Goal: Transaction & Acquisition: Purchase product/service

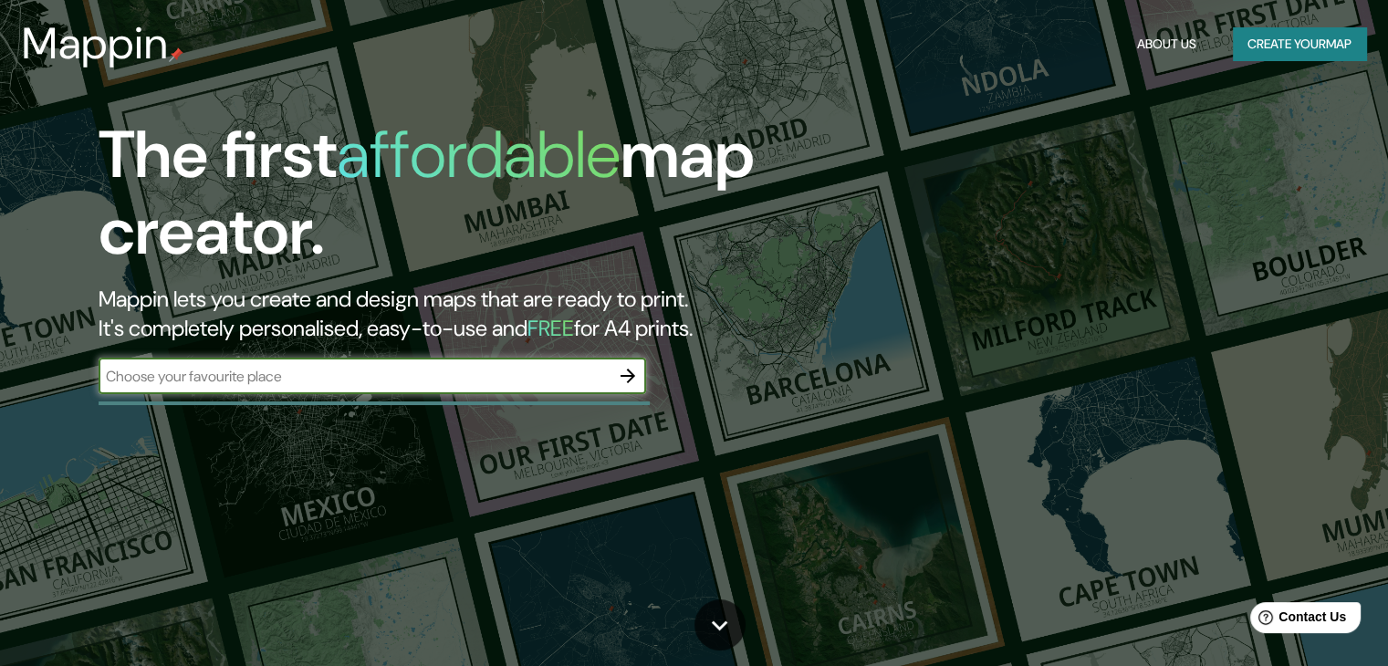
click at [323, 371] on input "text" at bounding box center [354, 376] width 511 height 21
type input "-12.111449005482388, -77.03002414092714"
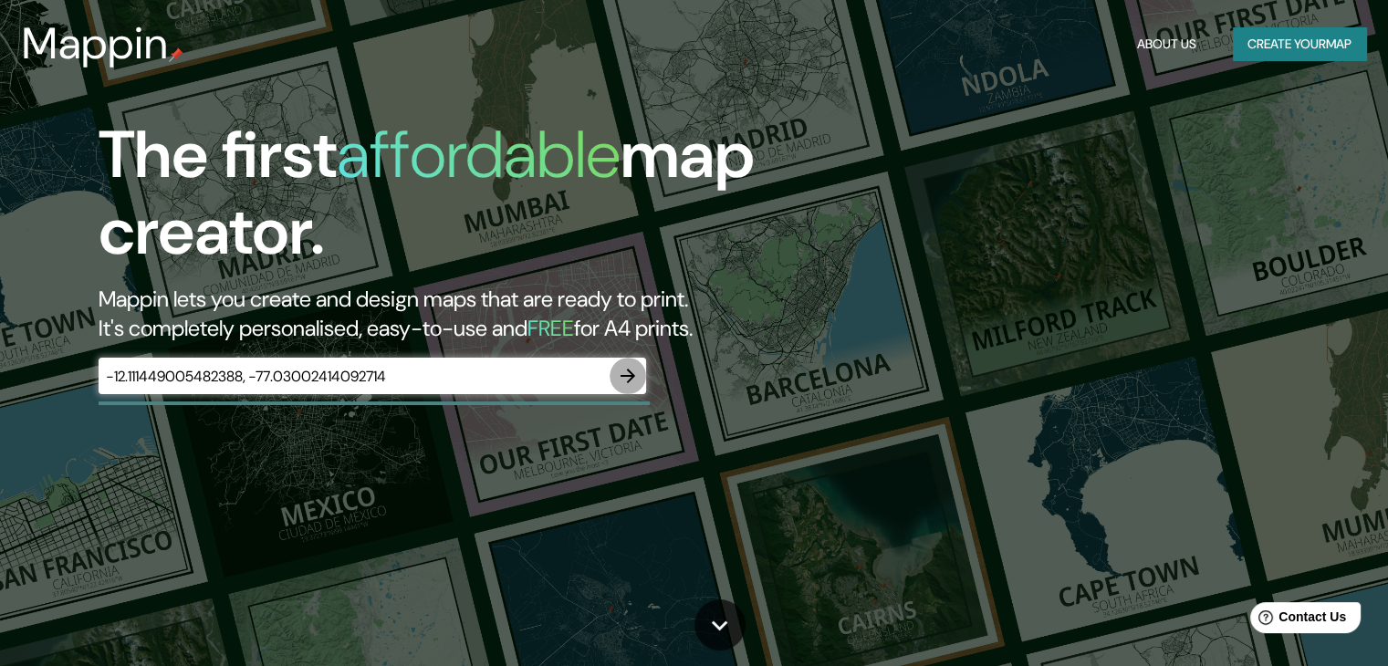
click at [627, 384] on icon "button" at bounding box center [628, 376] width 22 height 22
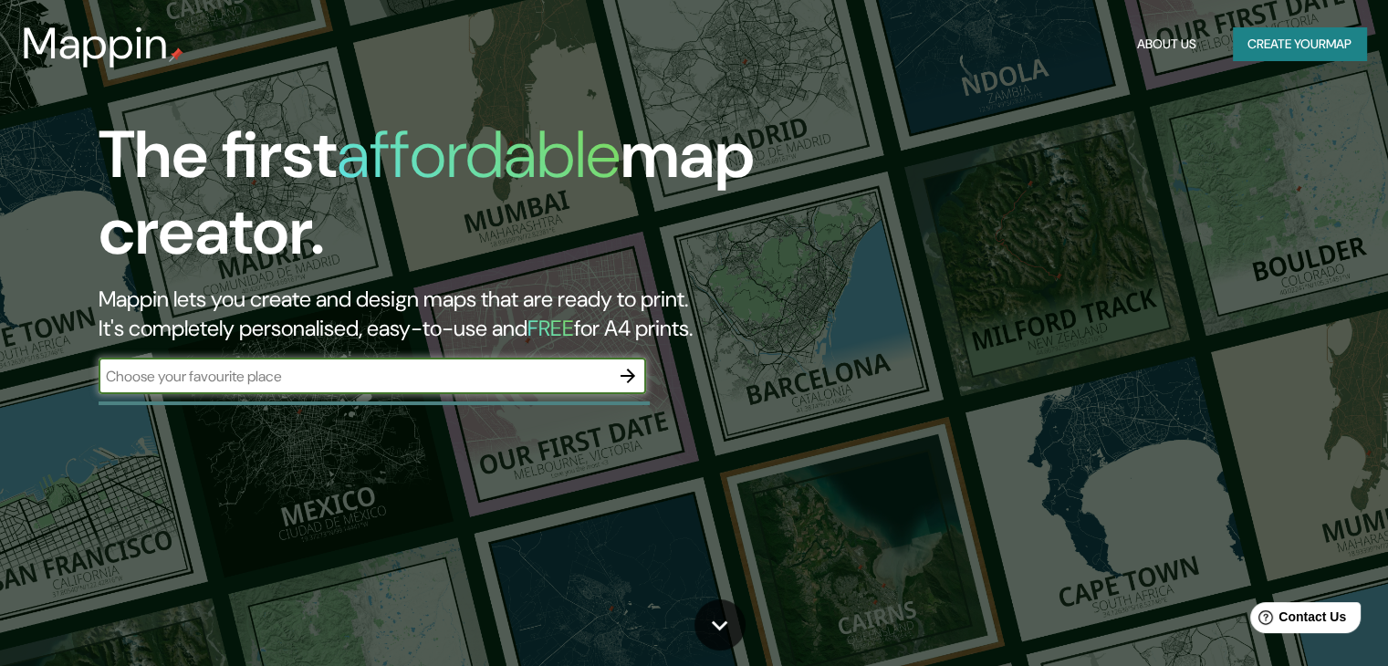
click at [633, 373] on icon "button" at bounding box center [628, 376] width 22 height 22
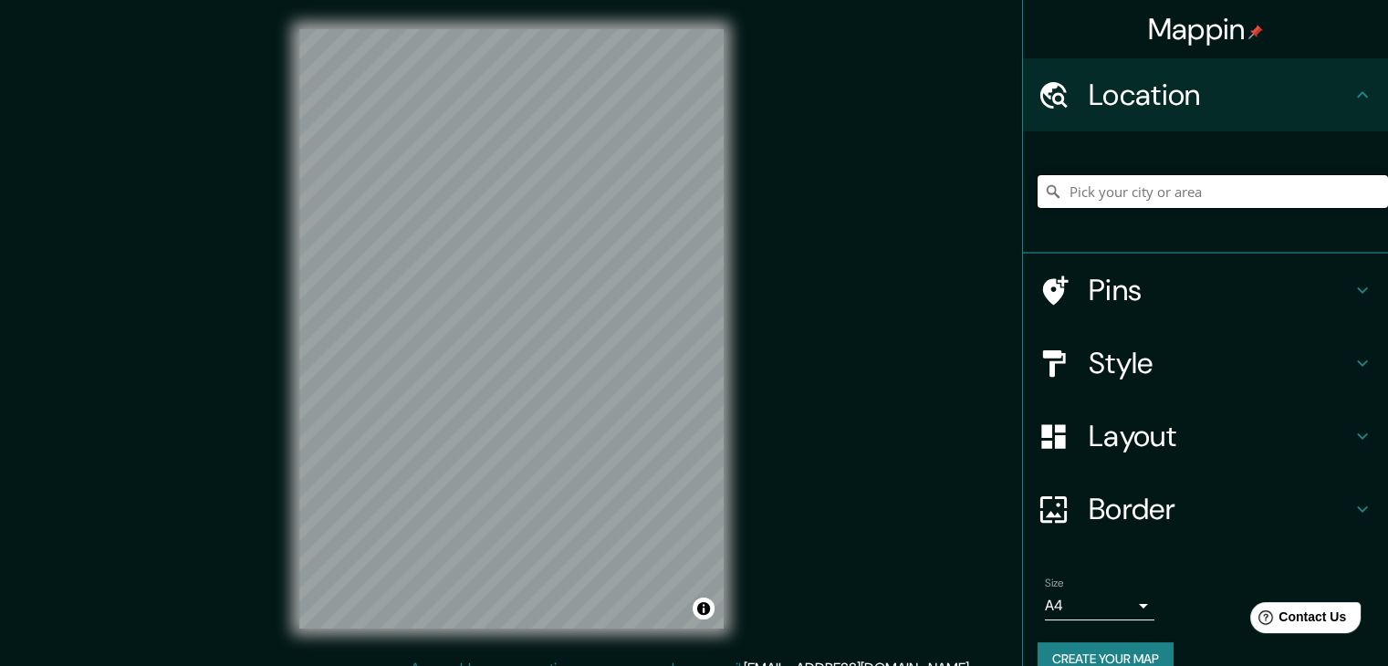
click at [1186, 187] on input "Pick your city or area" at bounding box center [1213, 191] width 350 height 33
paste input "-12.111449005482388, -77.03002414092714"
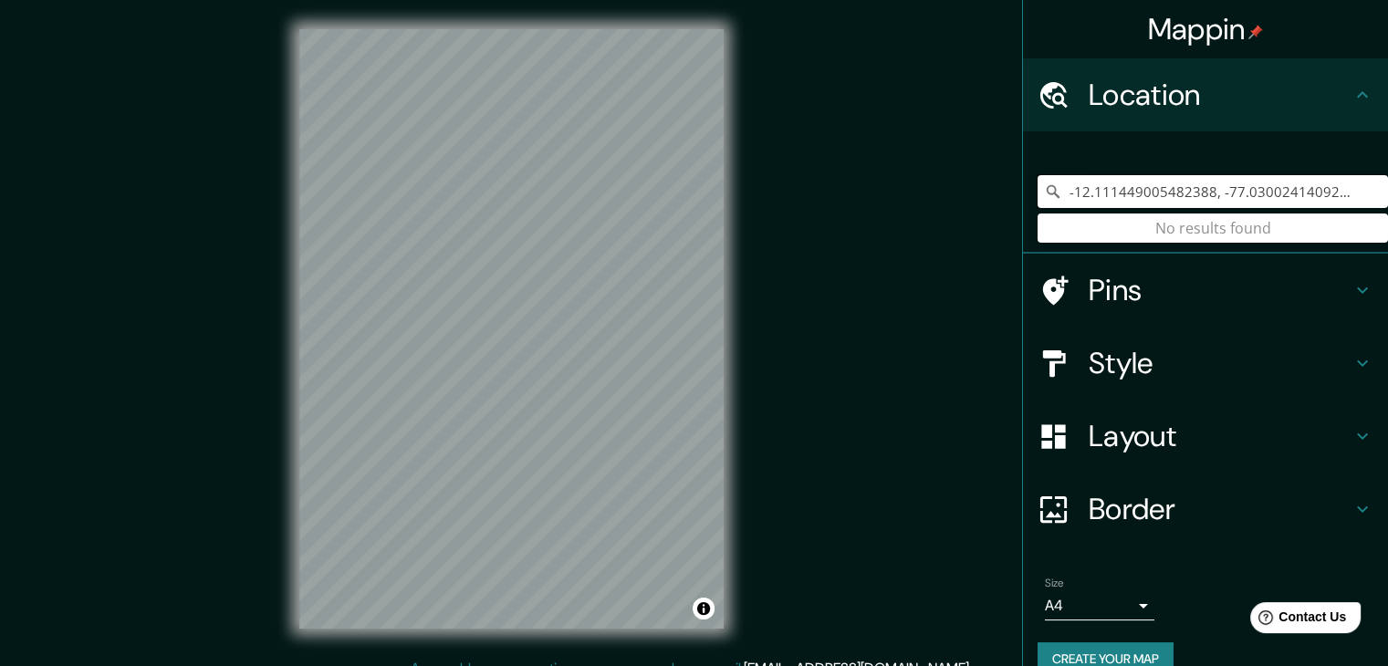
type input "-12.111449005482388, -77.03002414092714"
click at [1218, 78] on h4 "Location" at bounding box center [1220, 95] width 263 height 37
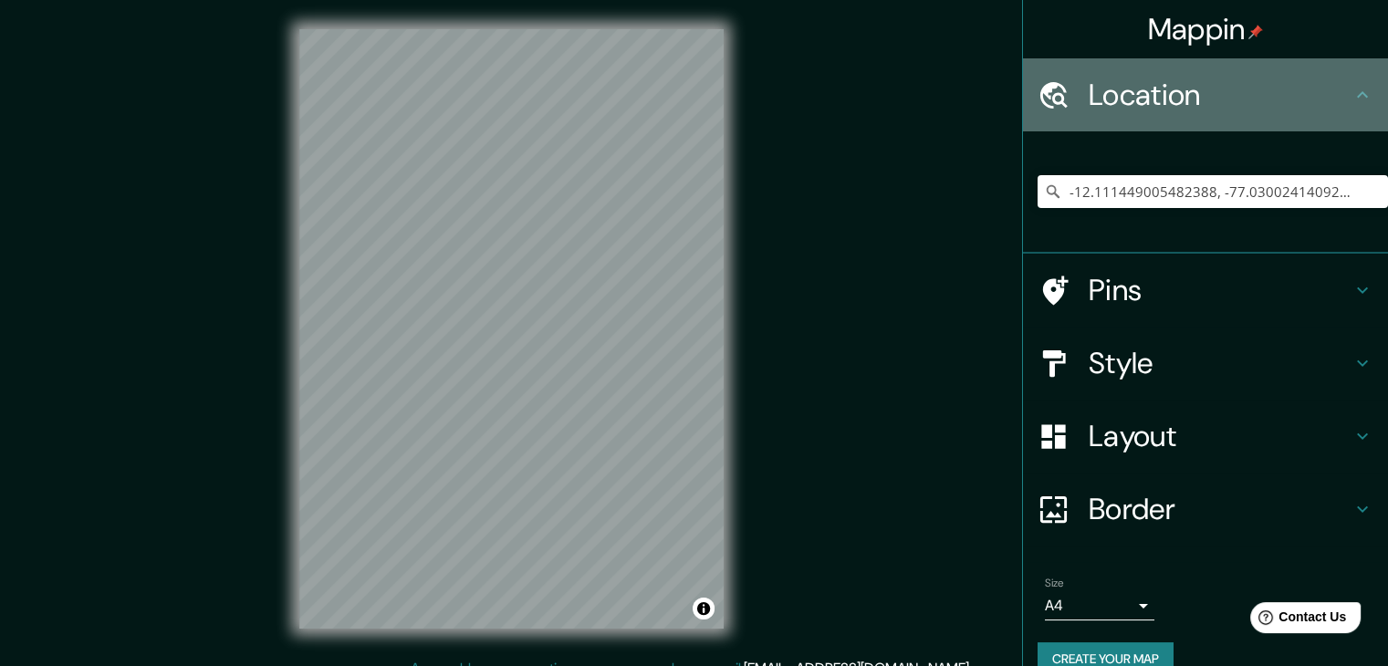
click at [1218, 78] on h4 "Location" at bounding box center [1220, 95] width 263 height 37
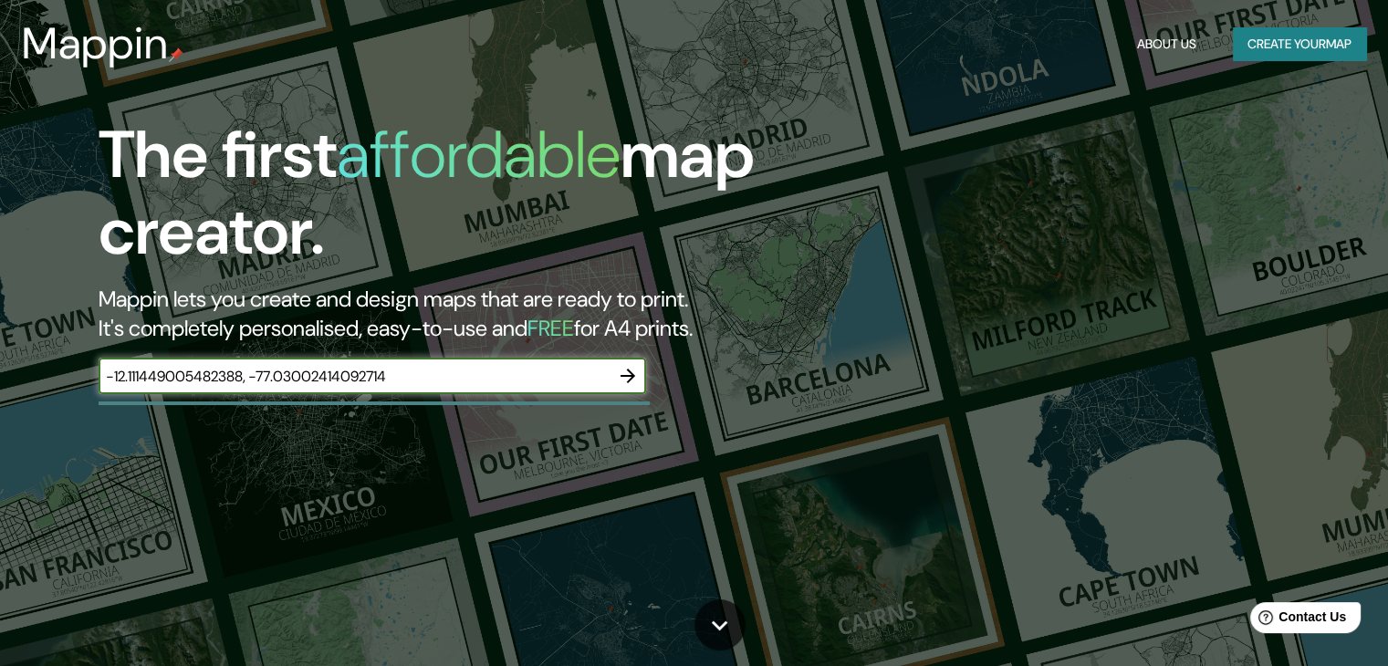
type input "-12.111449005482388, -77.03002414092714"
click at [628, 380] on icon "button" at bounding box center [628, 376] width 22 height 22
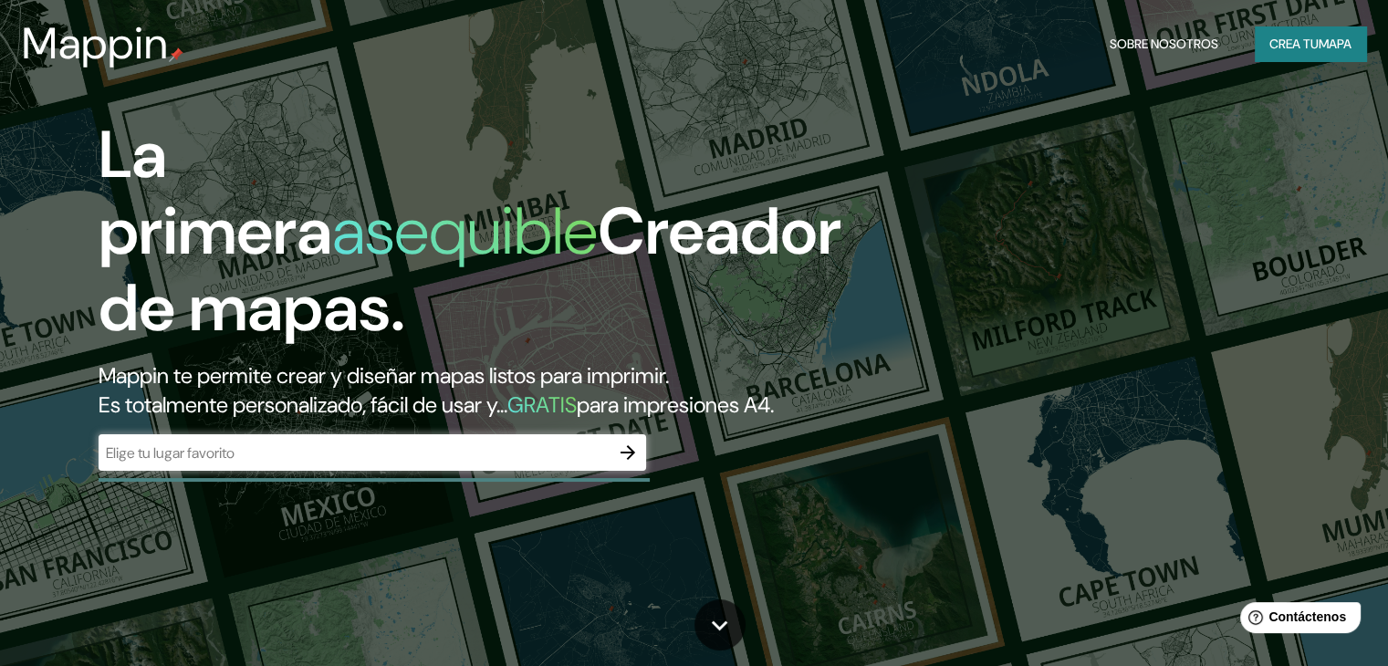
click at [515, 464] on input "text" at bounding box center [354, 453] width 511 height 21
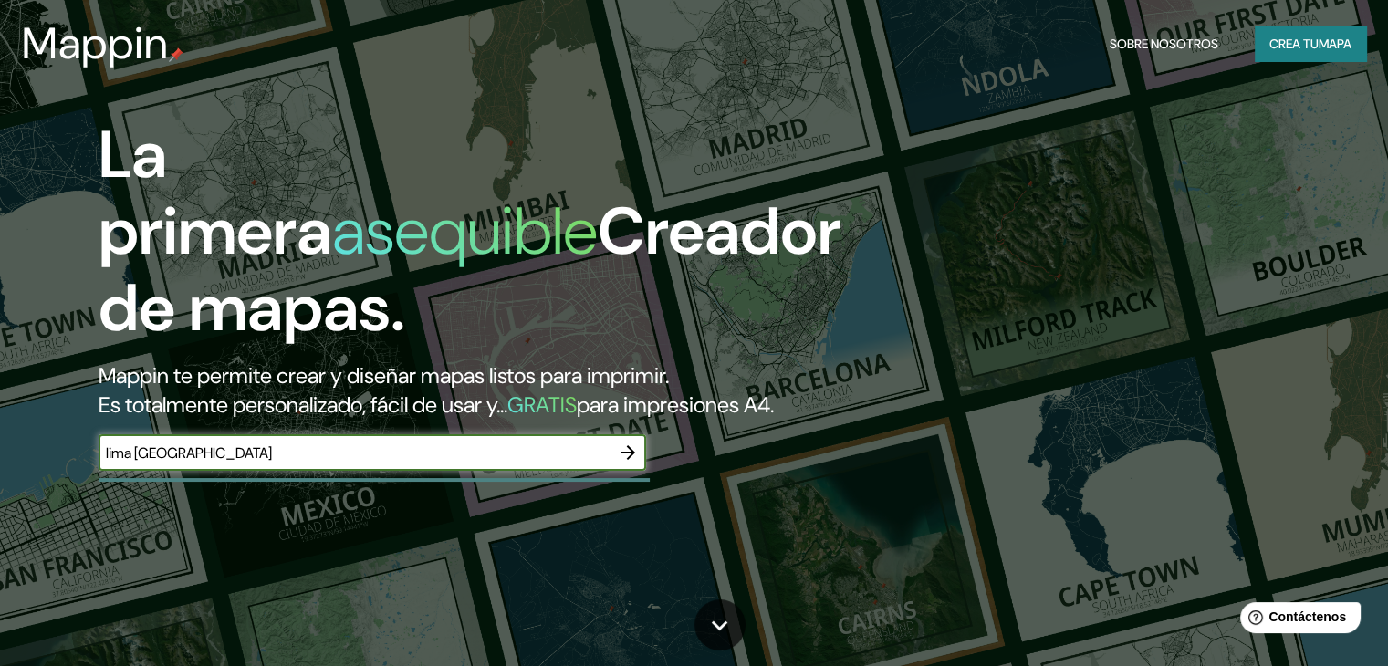
type input "lima peru"
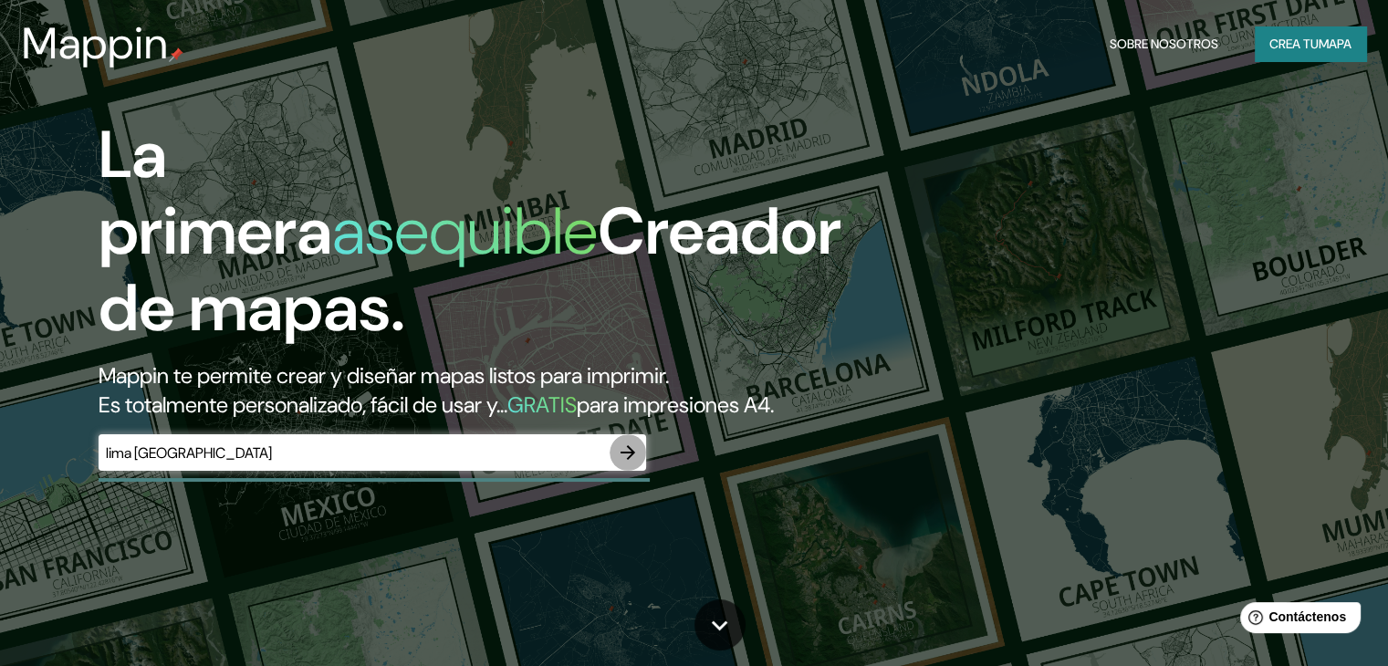
click at [630, 460] on icon "button" at bounding box center [628, 452] width 15 height 15
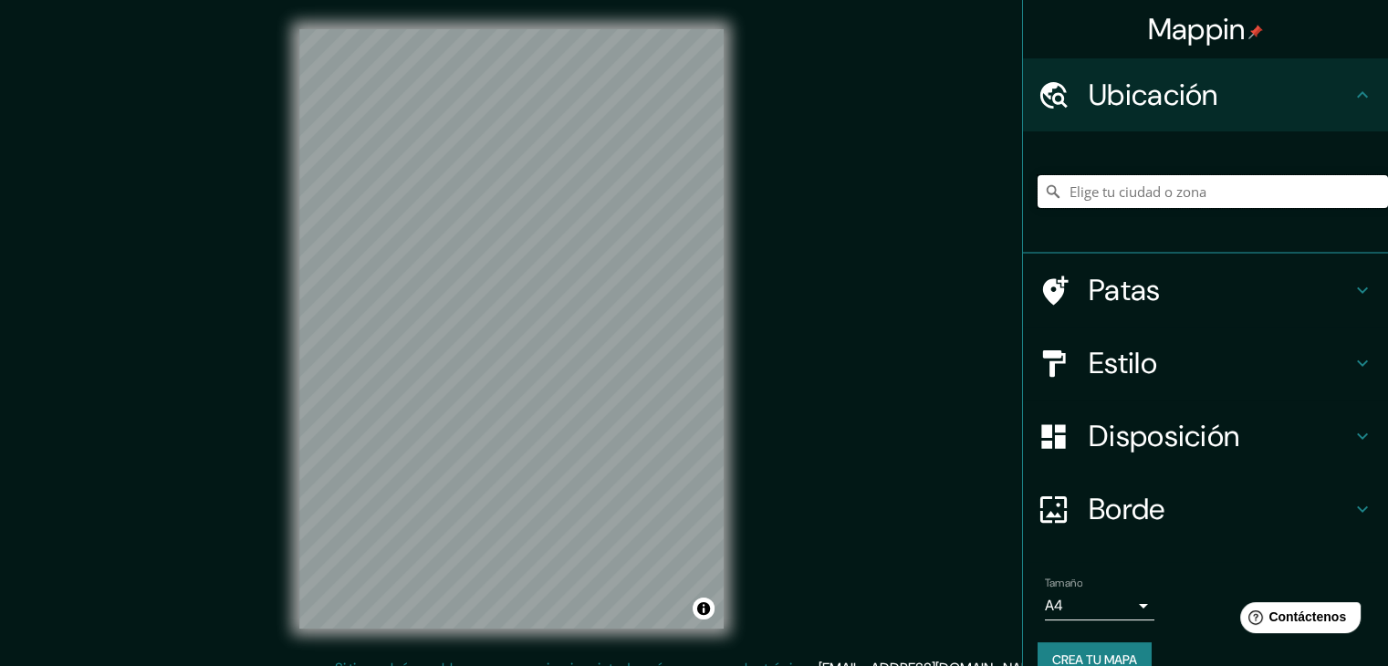
click at [1194, 188] on input "Elige tu ciudad o zona" at bounding box center [1213, 191] width 350 height 33
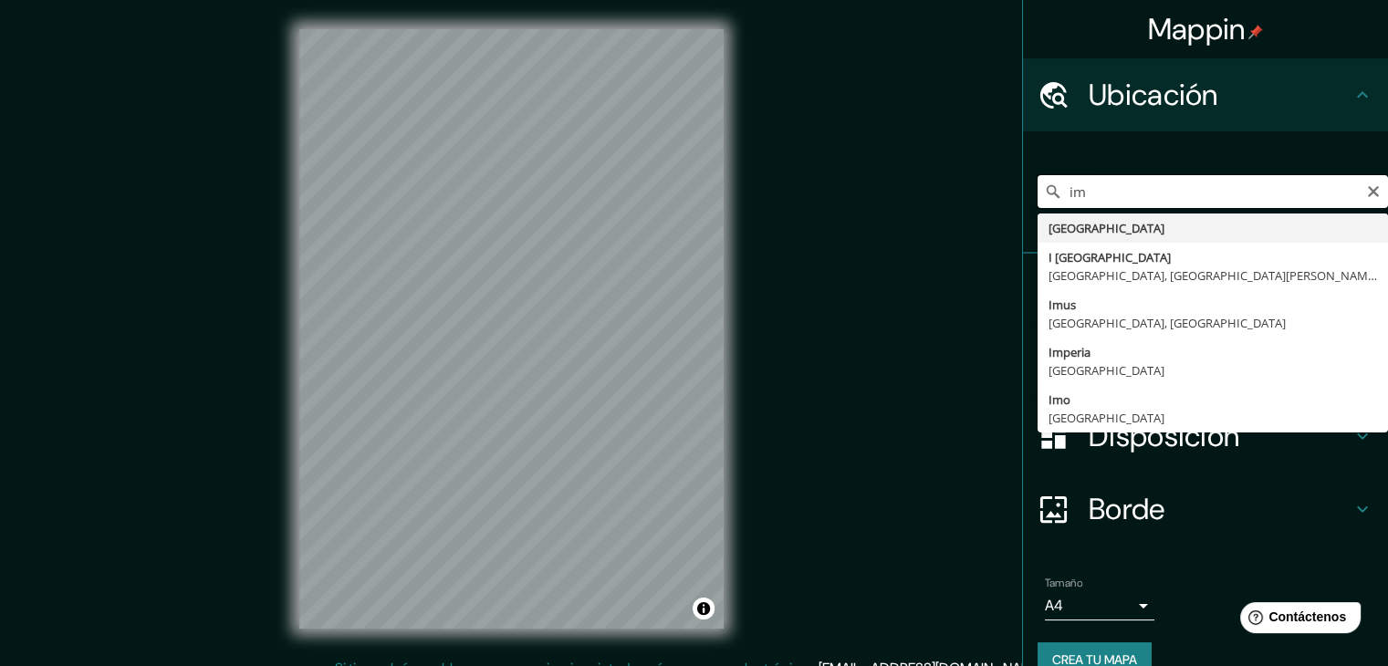
type input "i"
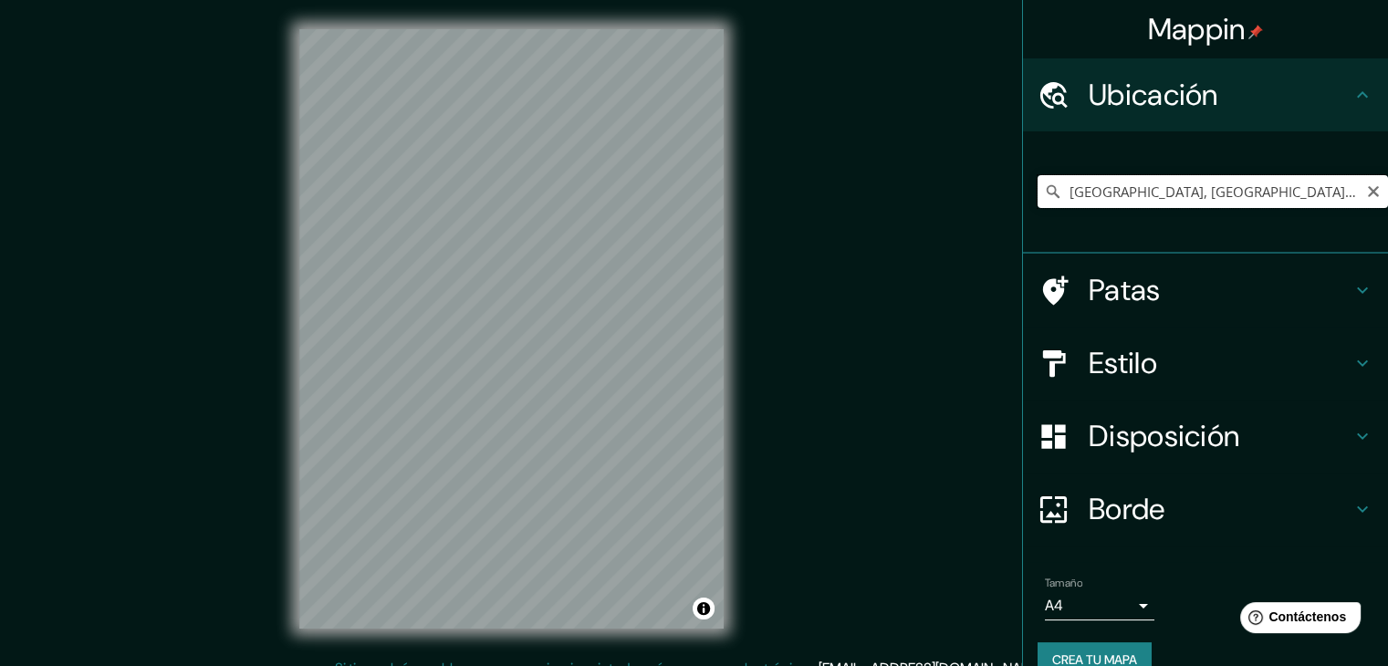
click at [1274, 193] on input "[GEOGRAPHIC_DATA], [GEOGRAPHIC_DATA], [GEOGRAPHIC_DATA]" at bounding box center [1213, 191] width 350 height 33
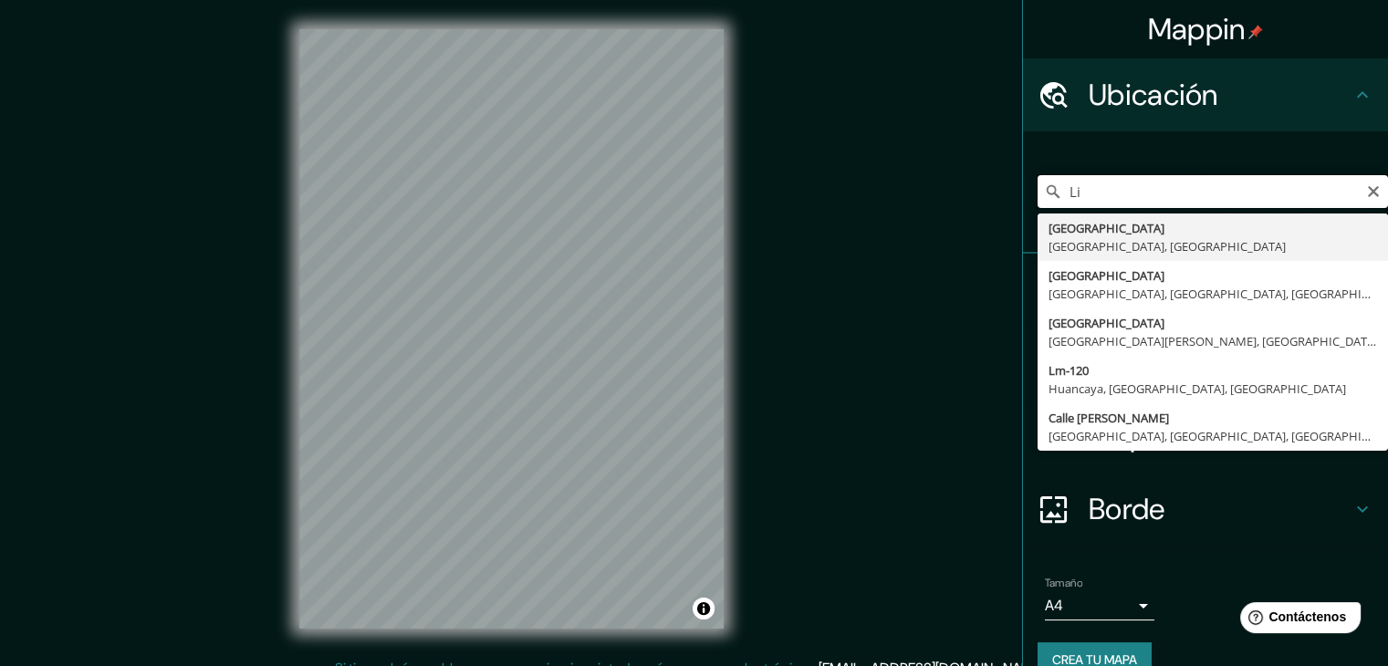
type input "L"
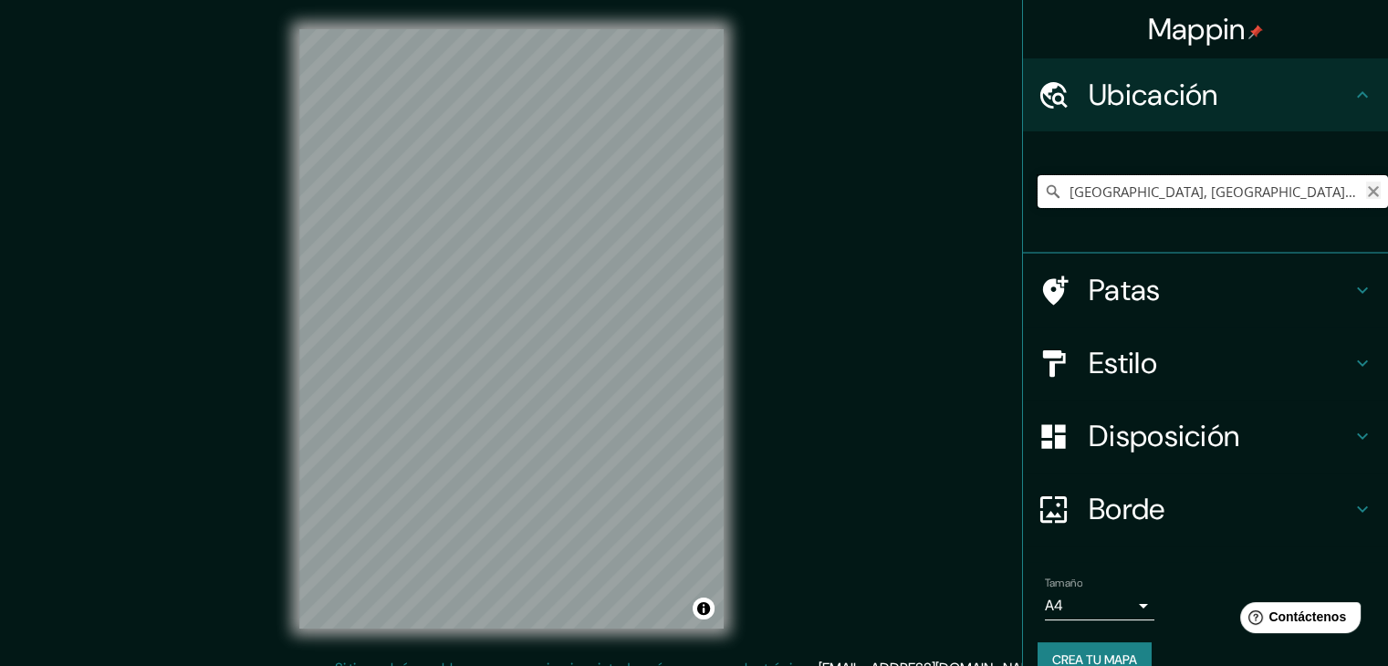
type input "[GEOGRAPHIC_DATA], [GEOGRAPHIC_DATA], [GEOGRAPHIC_DATA], [GEOGRAPHIC_DATA]"
click at [1366, 193] on icon "Claro" at bounding box center [1373, 191] width 15 height 15
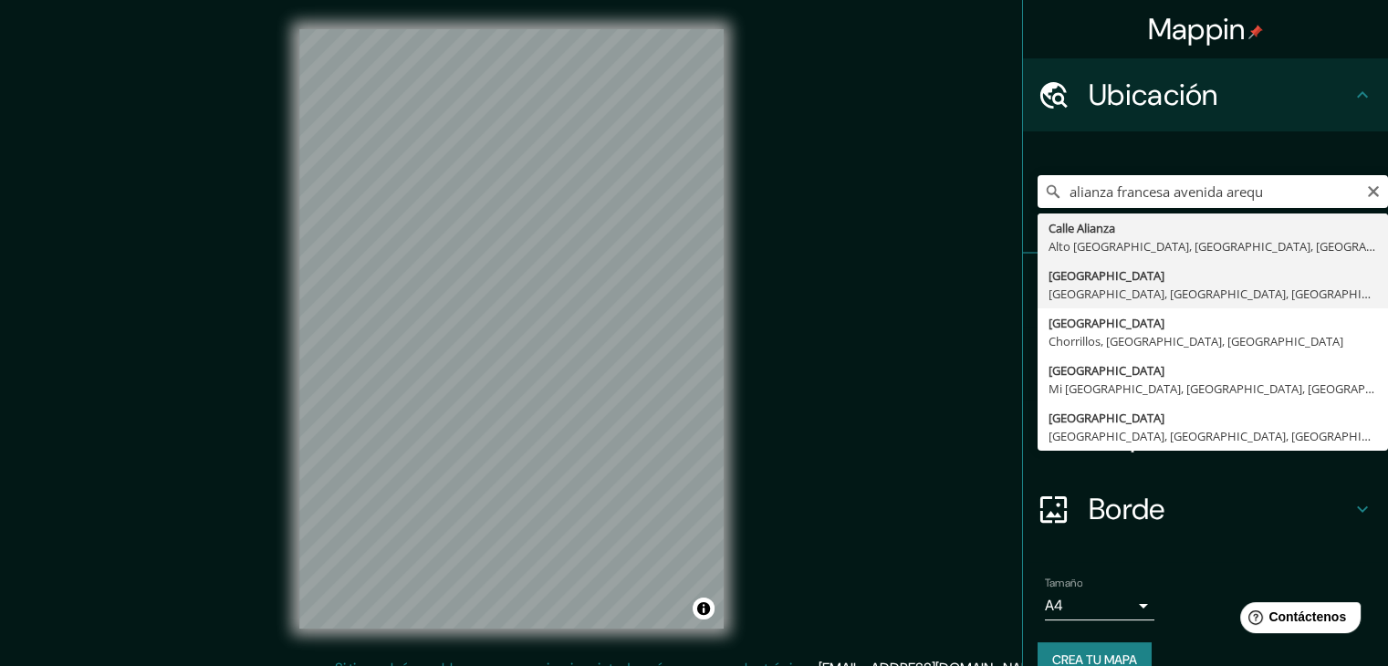
type input "[GEOGRAPHIC_DATA], [GEOGRAPHIC_DATA], [GEOGRAPHIC_DATA], [GEOGRAPHIC_DATA]"
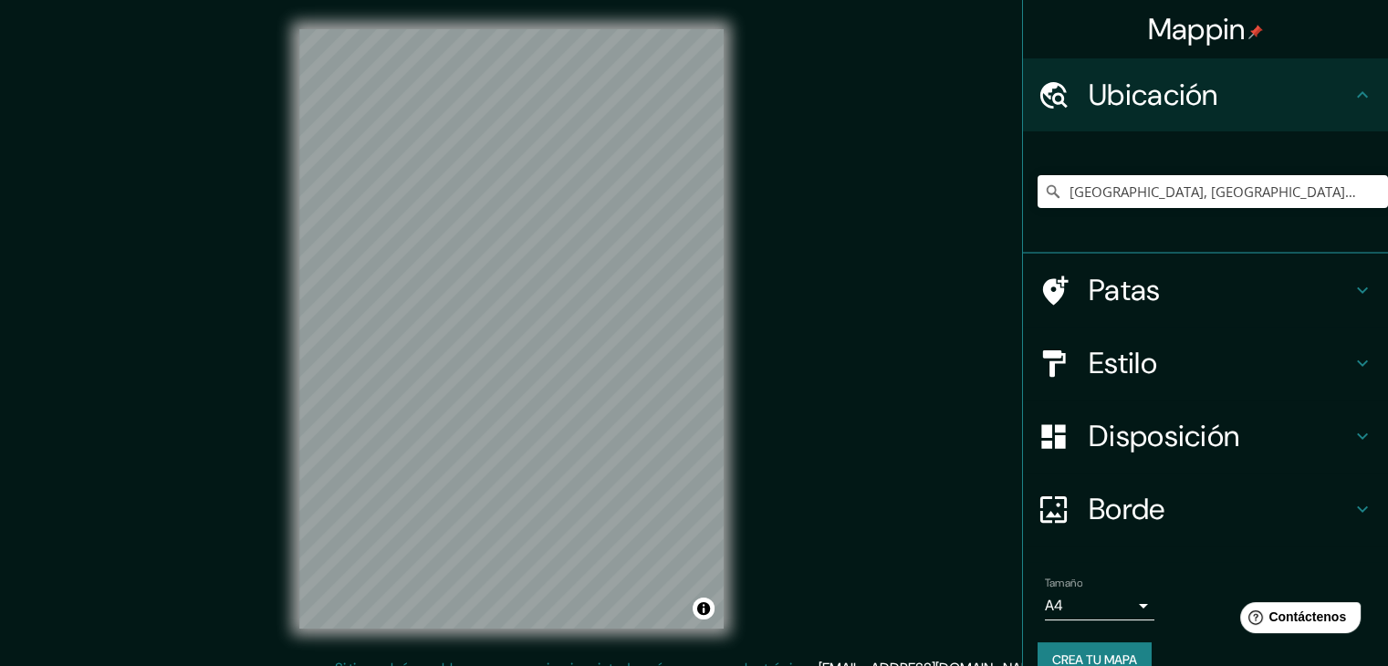
scroll to position [21, 0]
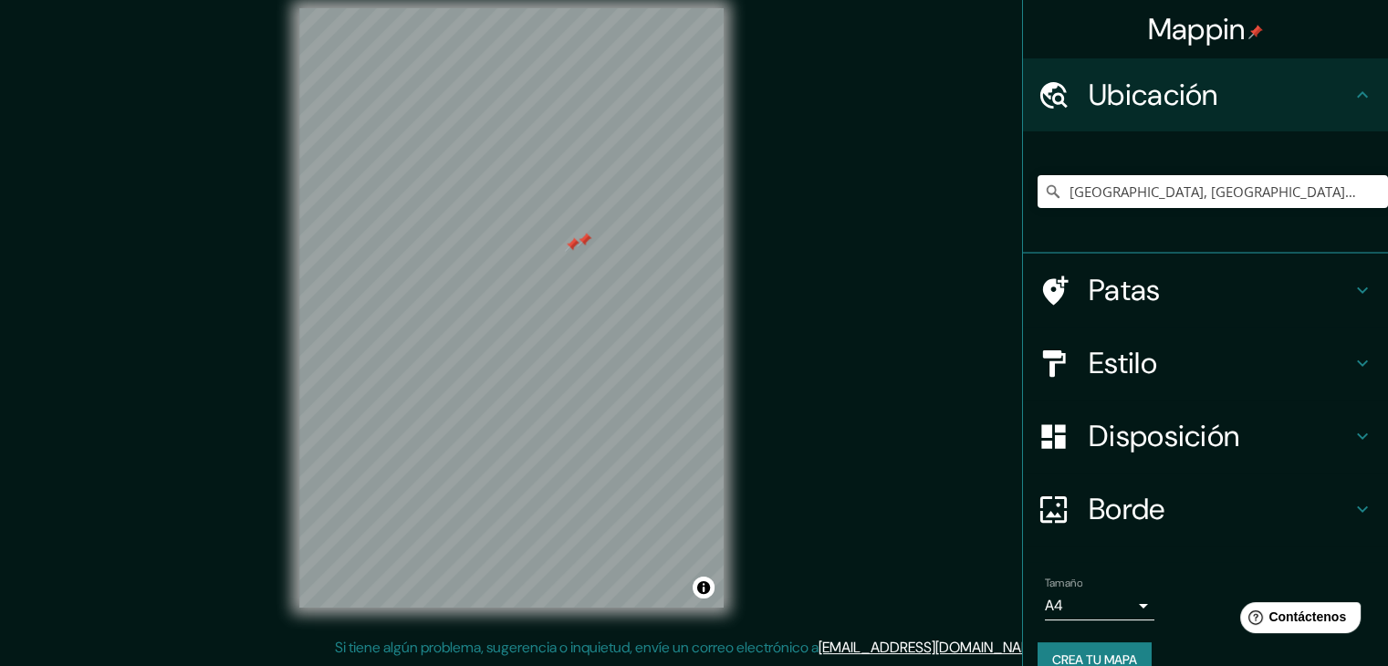
drag, startPoint x: 586, startPoint y: 211, endPoint x: 579, endPoint y: 241, distance: 31.0
click at [579, 241] on div at bounding box center [584, 240] width 15 height 15
click at [1352, 288] on icon at bounding box center [1363, 290] width 22 height 22
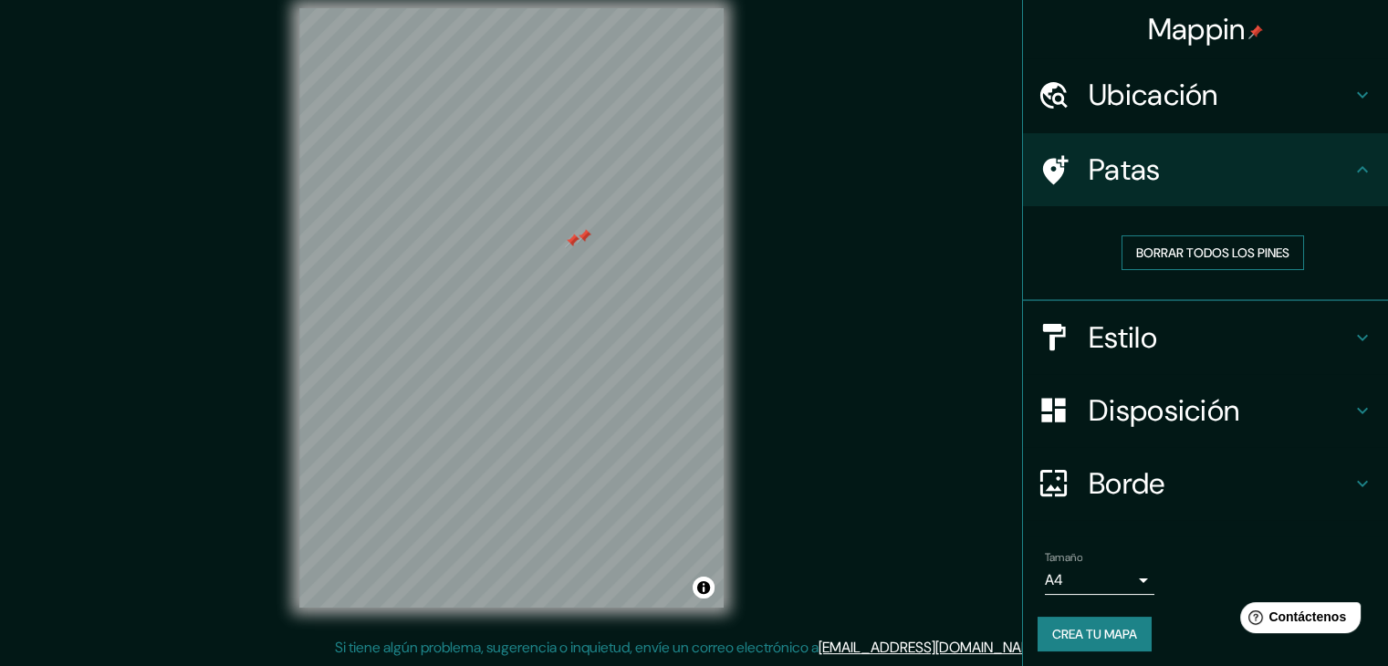
click at [1249, 255] on font "Borrar todos los pines" at bounding box center [1212, 253] width 153 height 16
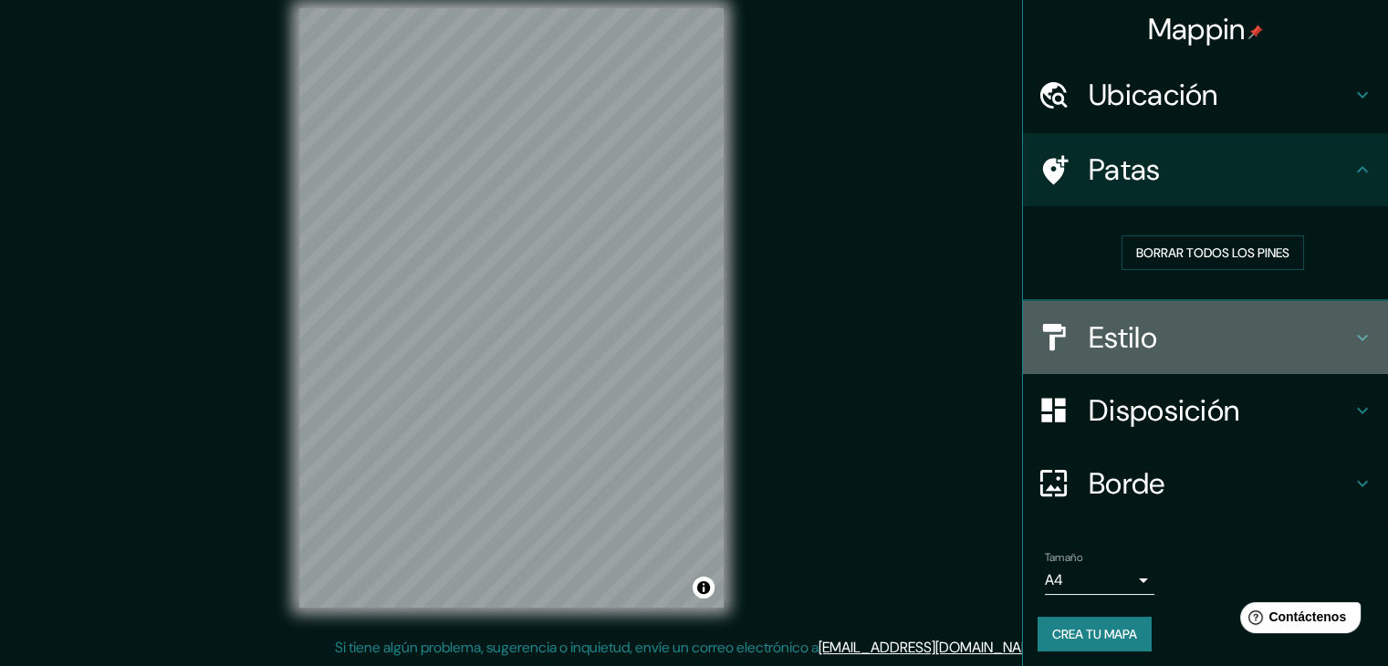
click at [1353, 344] on icon at bounding box center [1363, 338] width 22 height 22
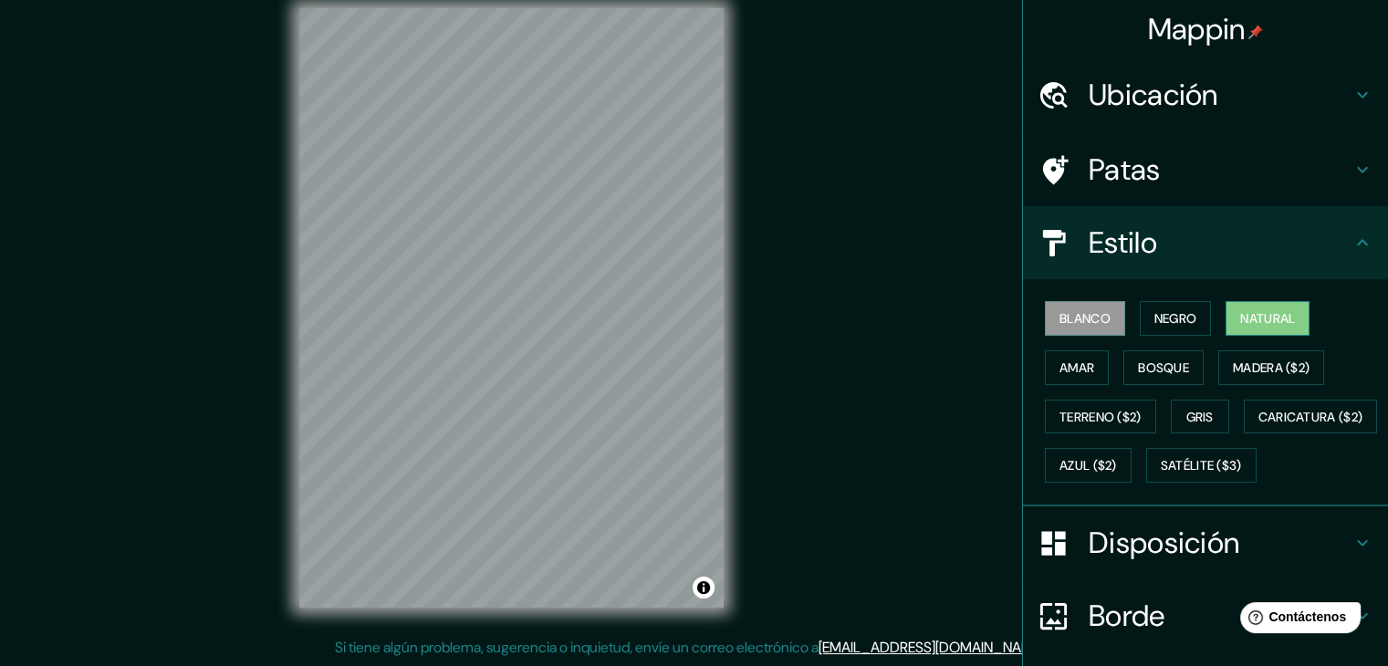
click at [1259, 323] on font "Natural" at bounding box center [1267, 318] width 55 height 16
click at [1269, 373] on font "Madera ($2)" at bounding box center [1271, 368] width 77 height 16
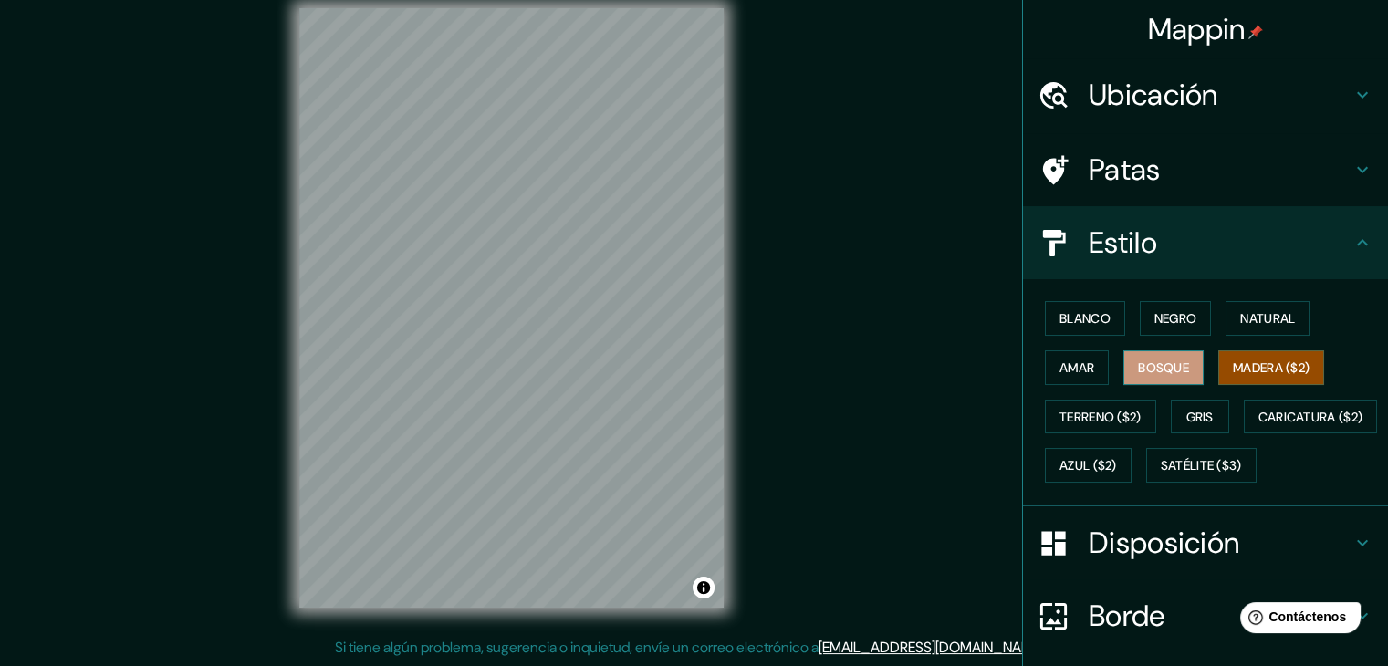
click at [1177, 379] on button "Bosque" at bounding box center [1163, 367] width 80 height 35
click at [1081, 375] on font "Amar" at bounding box center [1077, 368] width 35 height 24
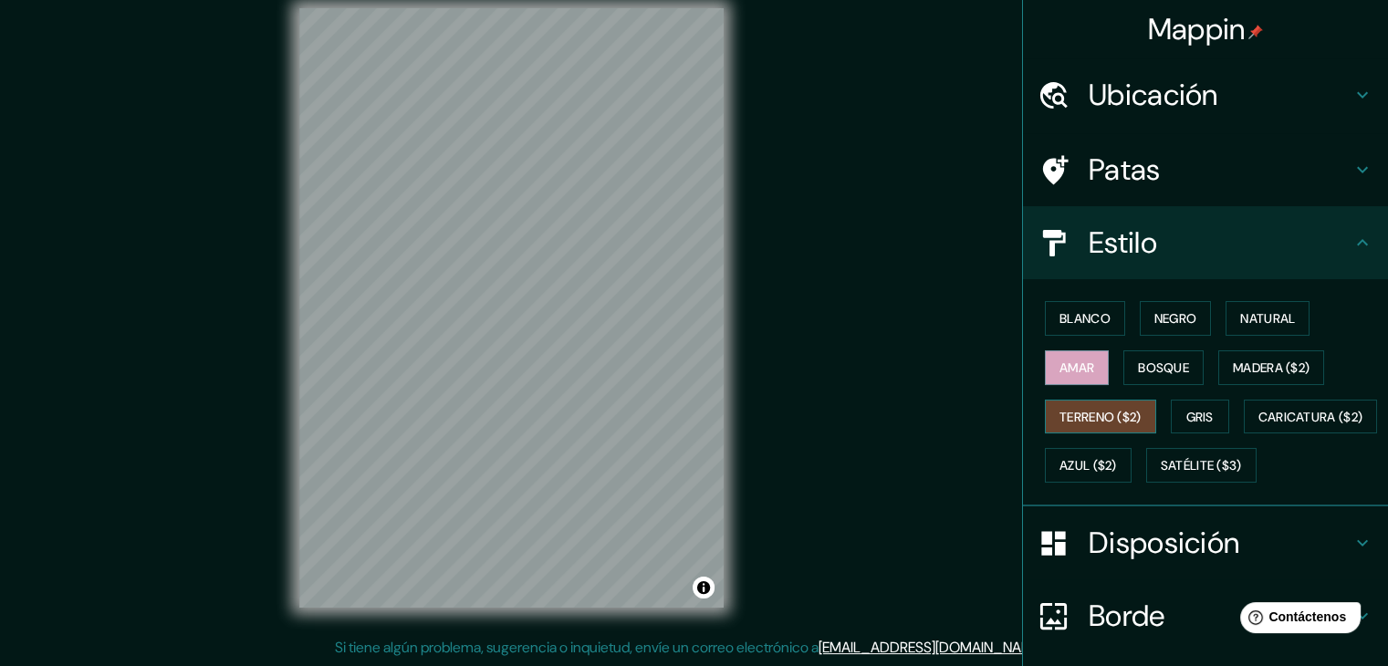
click at [1123, 413] on font "Terreno ($2)" at bounding box center [1101, 417] width 82 height 16
click at [1191, 410] on font "Gris" at bounding box center [1199, 417] width 27 height 16
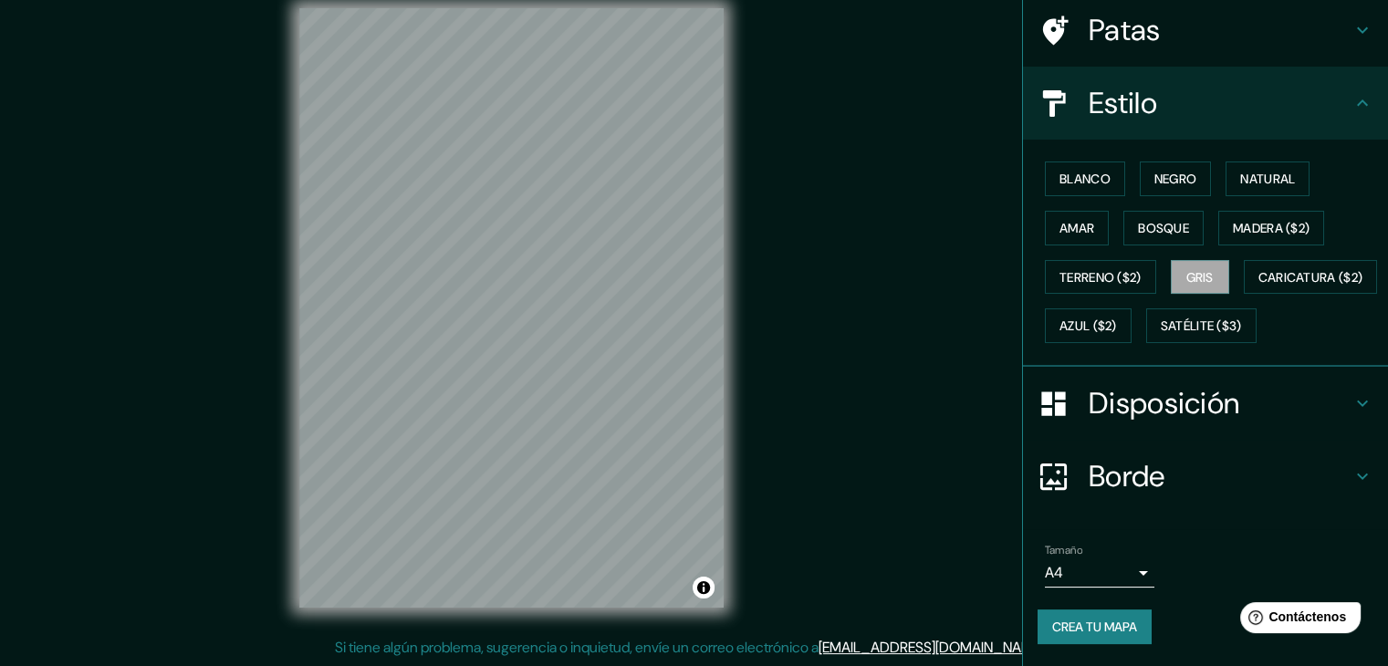
scroll to position [184, 0]
click at [1356, 417] on div "Disposición" at bounding box center [1205, 403] width 365 height 73
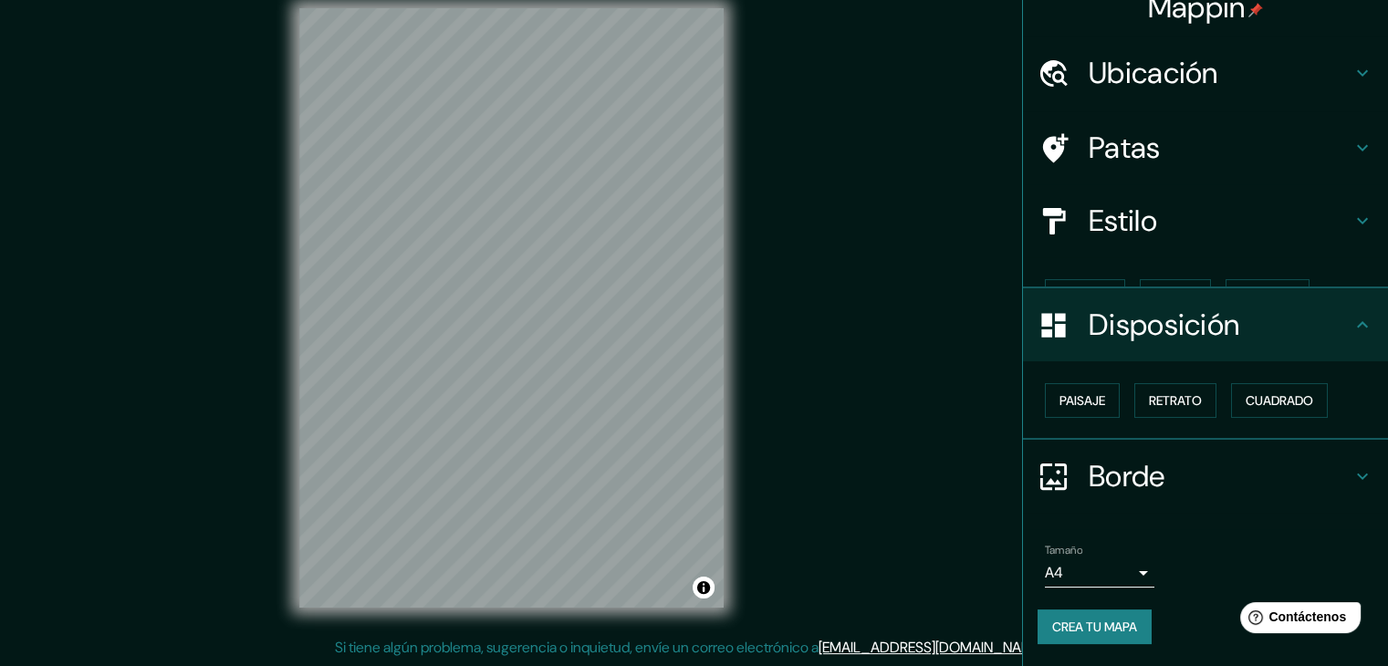
scroll to position [0, 0]
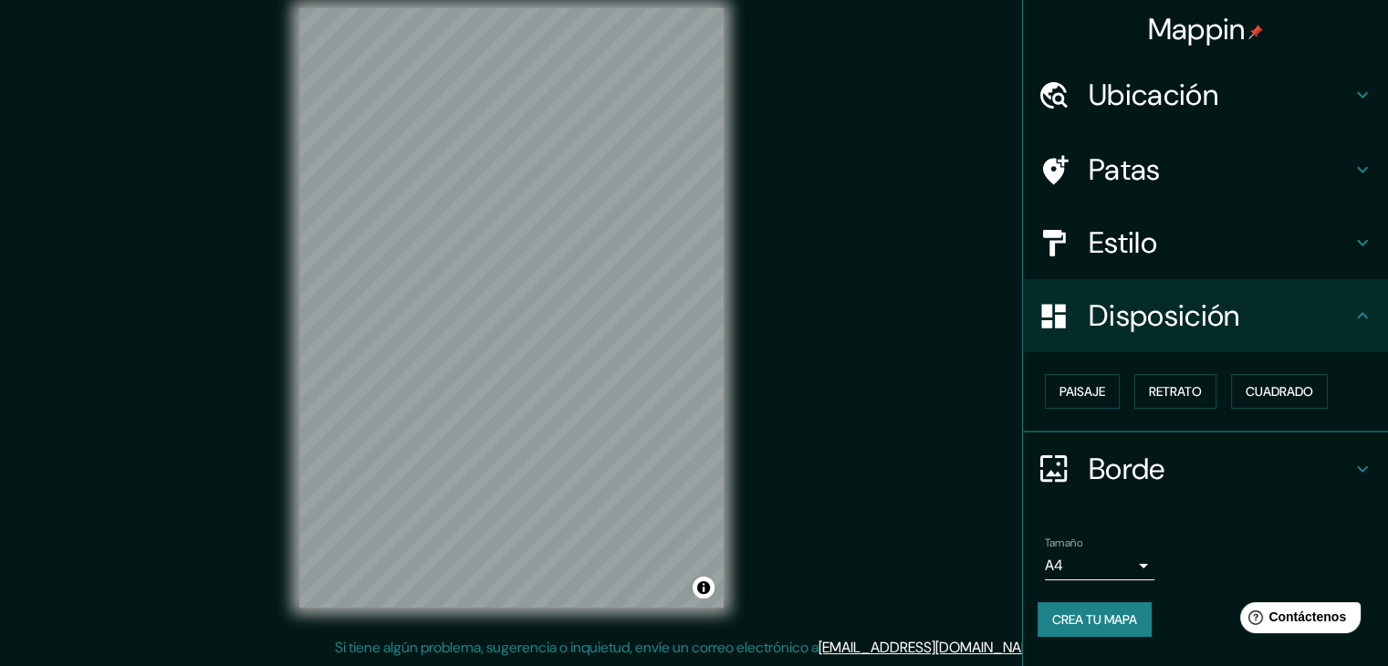
click at [1367, 320] on icon at bounding box center [1363, 316] width 22 height 22
click at [1125, 618] on font "Crea tu mapa" at bounding box center [1094, 619] width 85 height 16
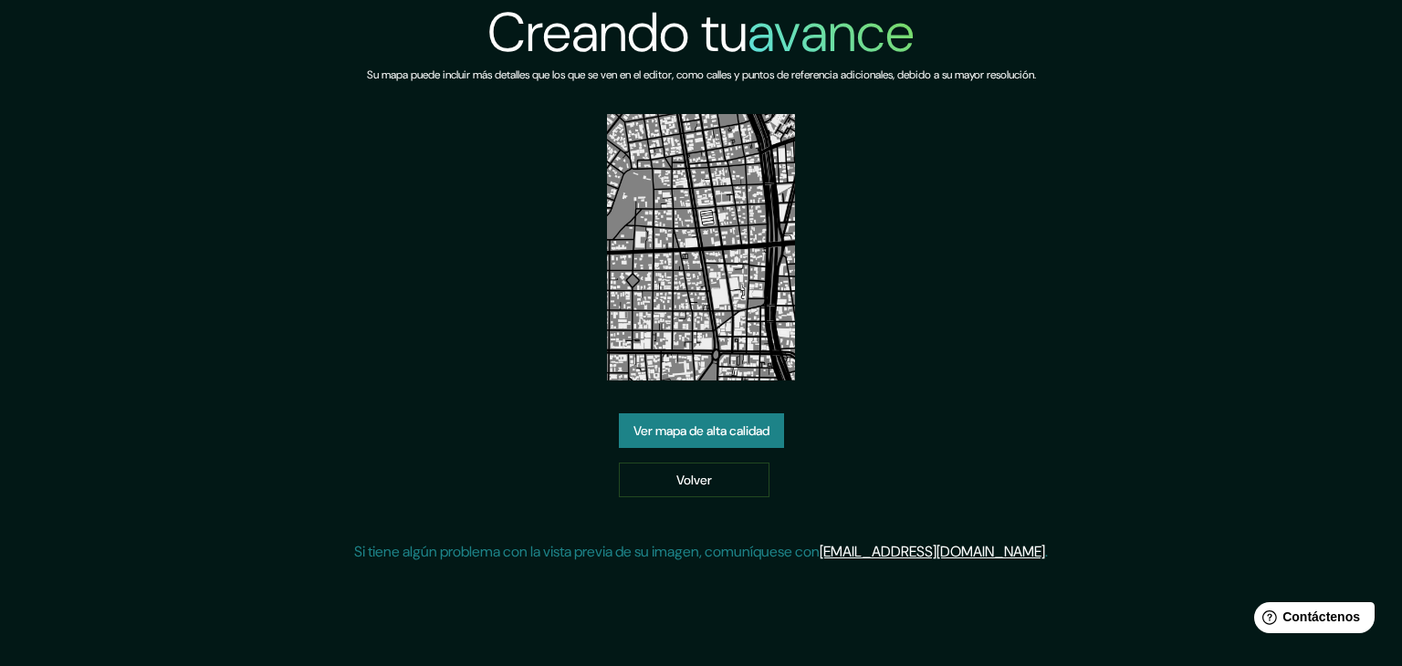
click at [728, 435] on font "Ver mapa de alta calidad" at bounding box center [701, 431] width 136 height 16
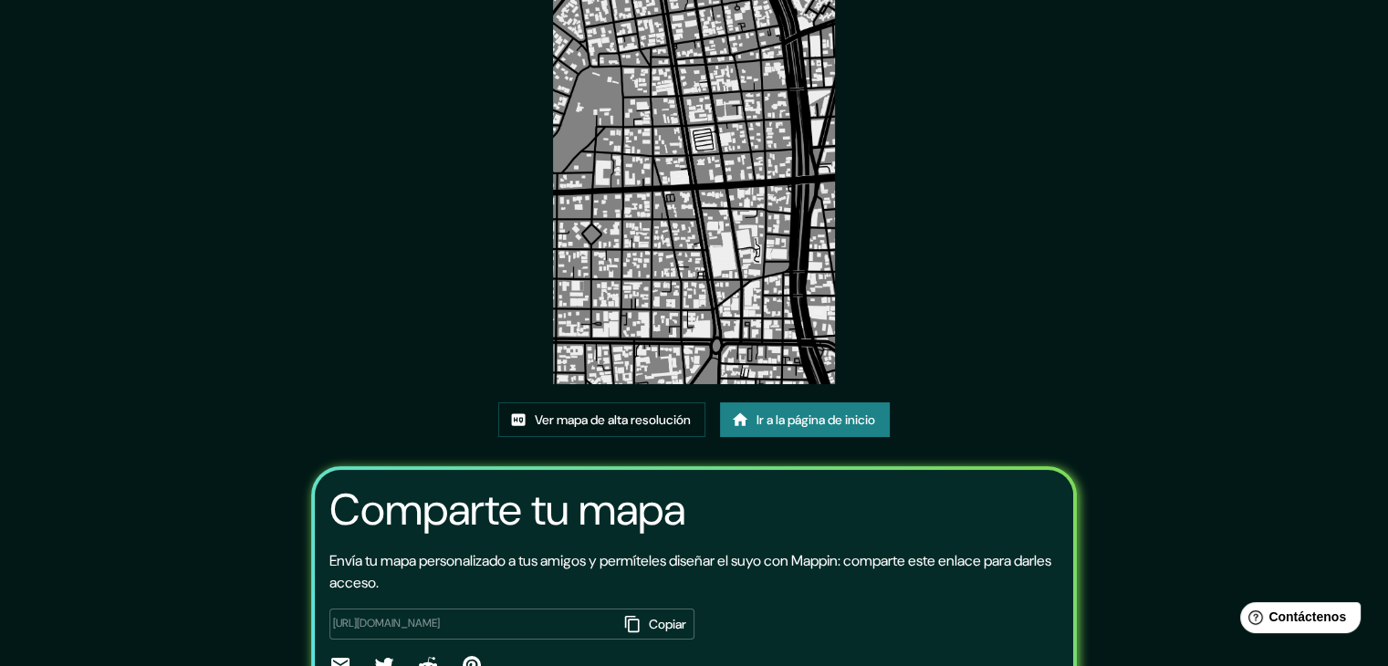
scroll to position [192, 0]
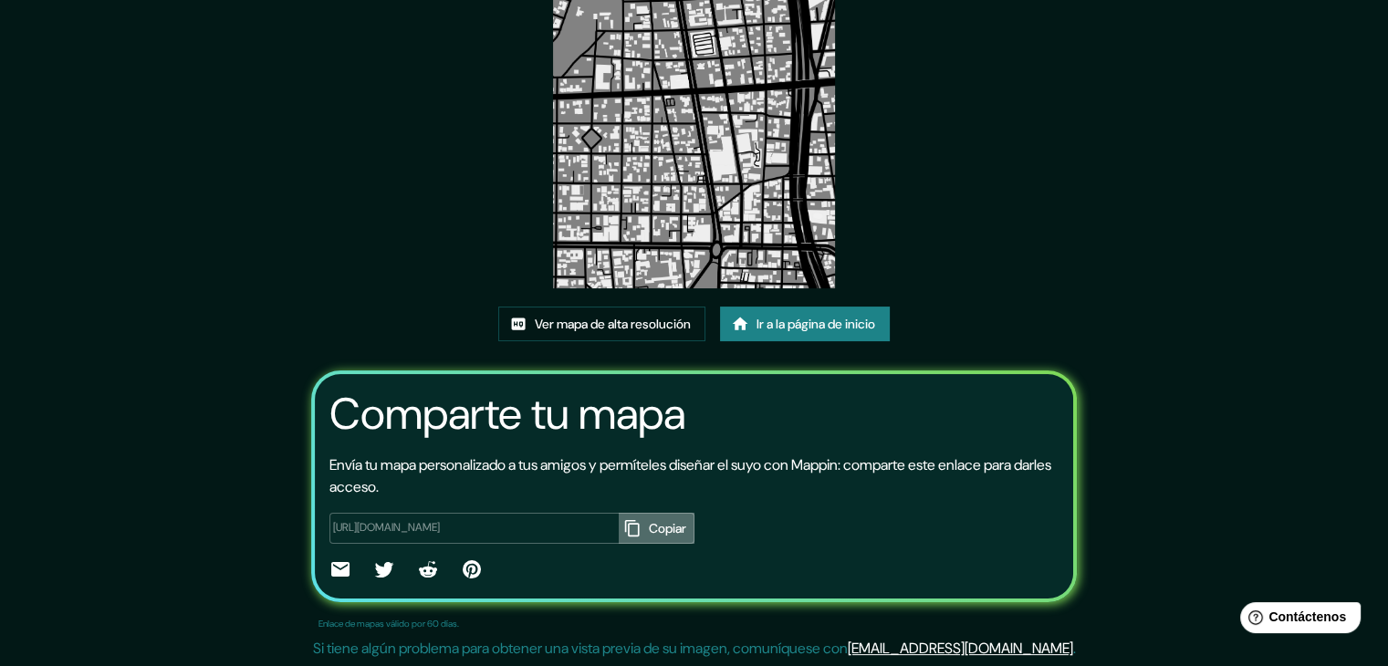
click at [649, 517] on font "Copiar" at bounding box center [667, 529] width 37 height 24
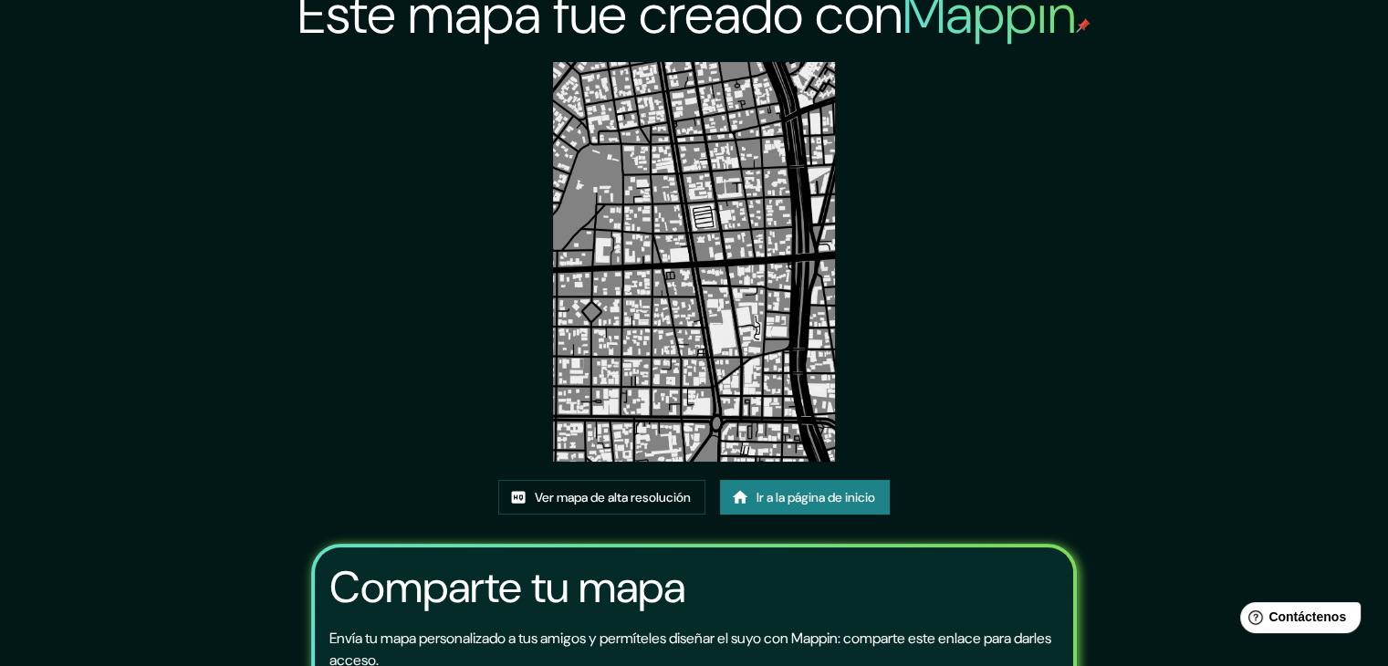
scroll to position [0, 0]
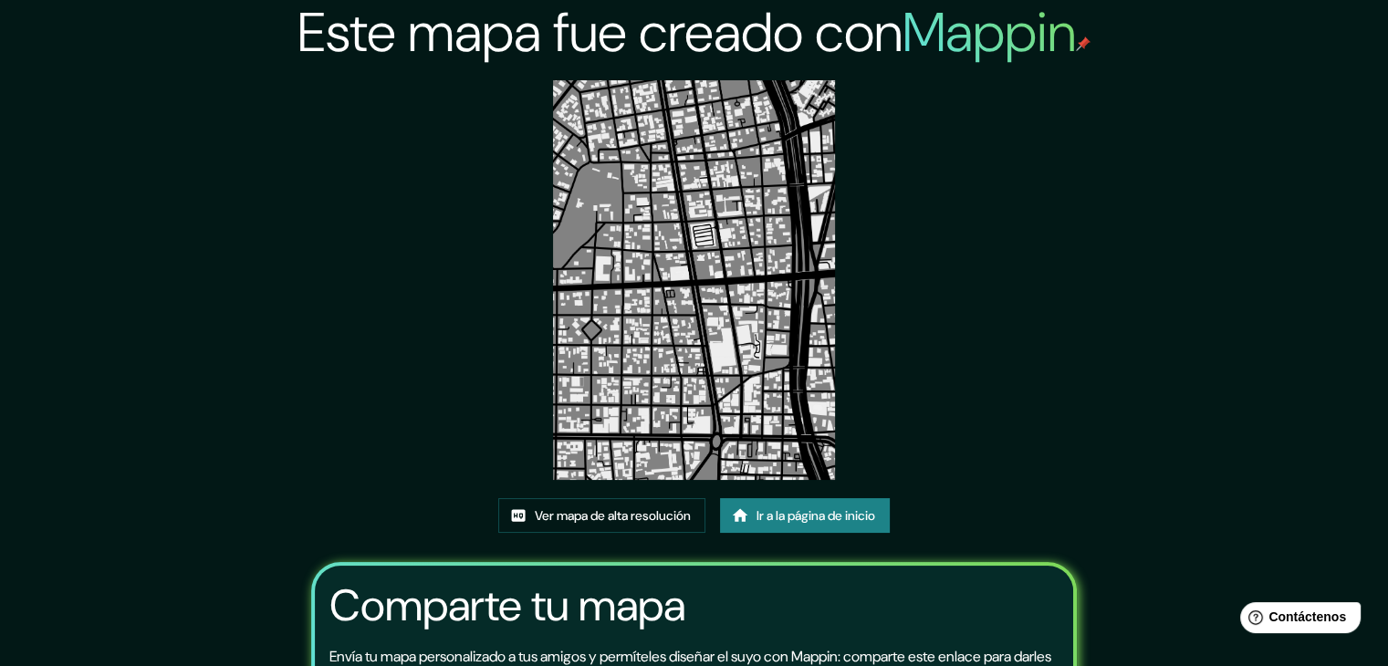
click at [752, 350] on img at bounding box center [694, 280] width 283 height 400
click at [655, 264] on img at bounding box center [694, 280] width 283 height 400
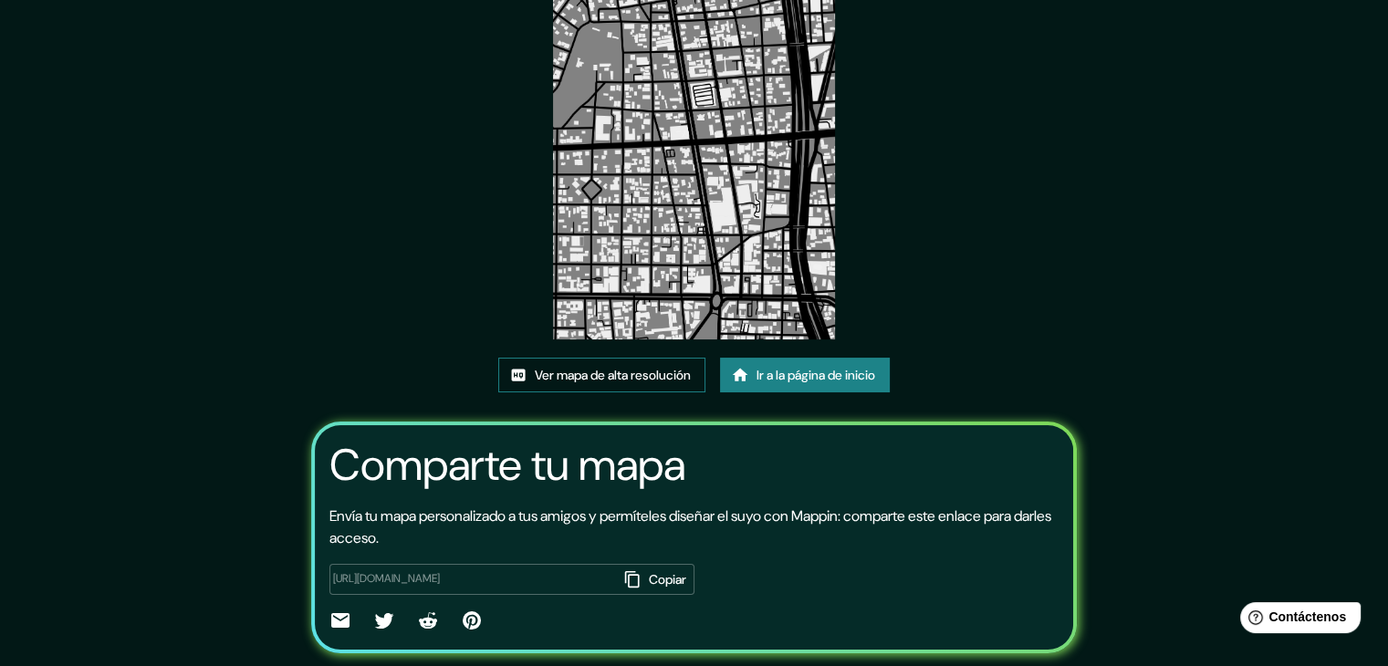
scroll to position [192, 0]
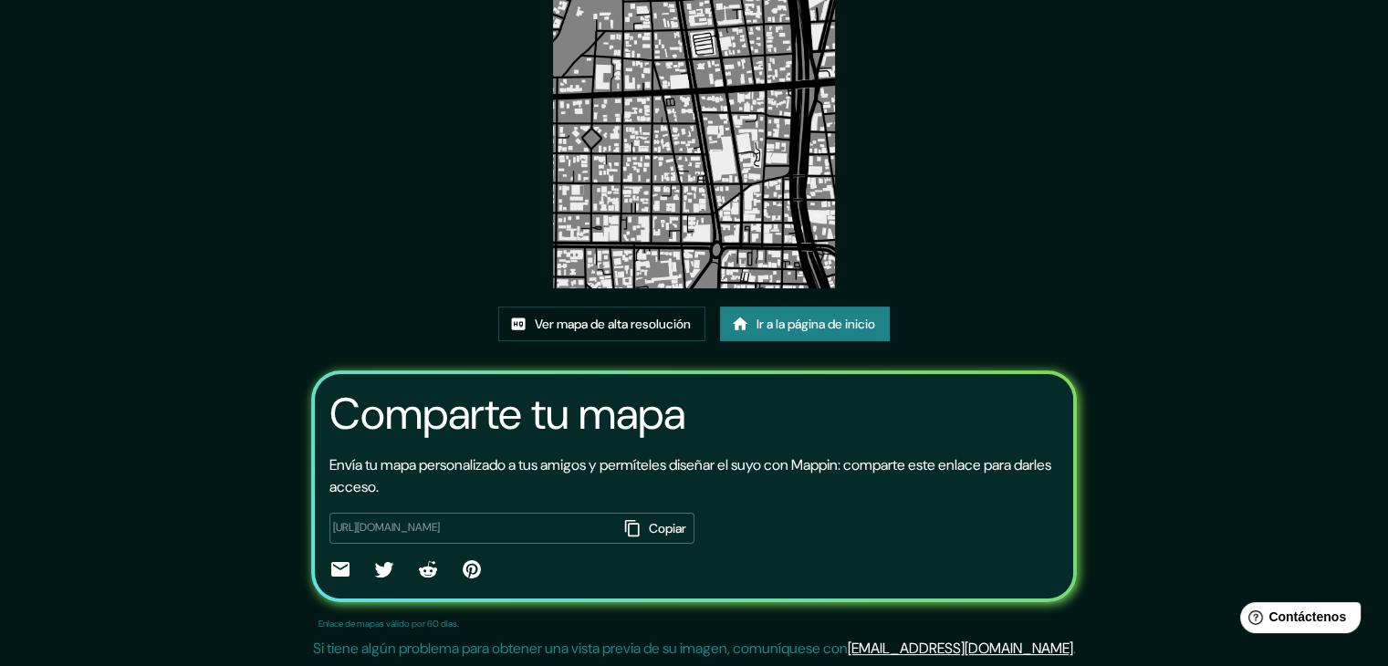
click at [649, 529] on font "Copiar" at bounding box center [667, 528] width 37 height 16
click at [651, 318] on font "Ver mapa de alta resolución" at bounding box center [613, 324] width 156 height 16
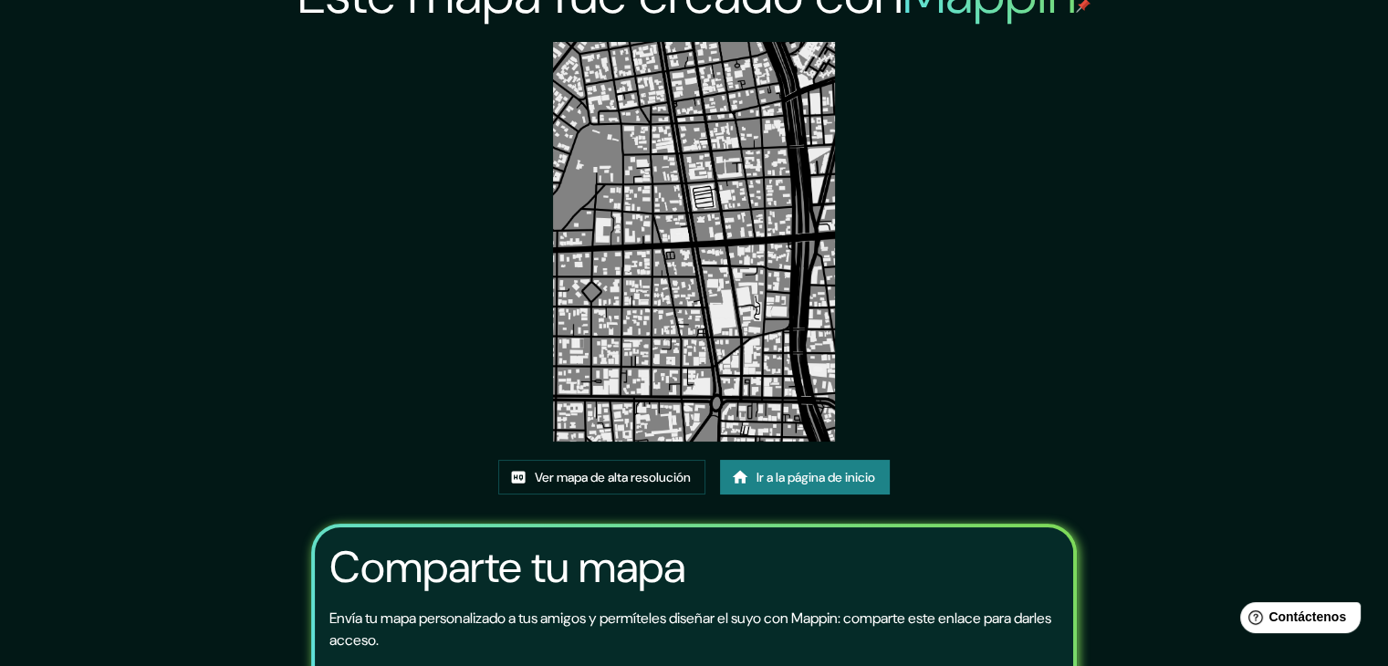
scroll to position [9, 0]
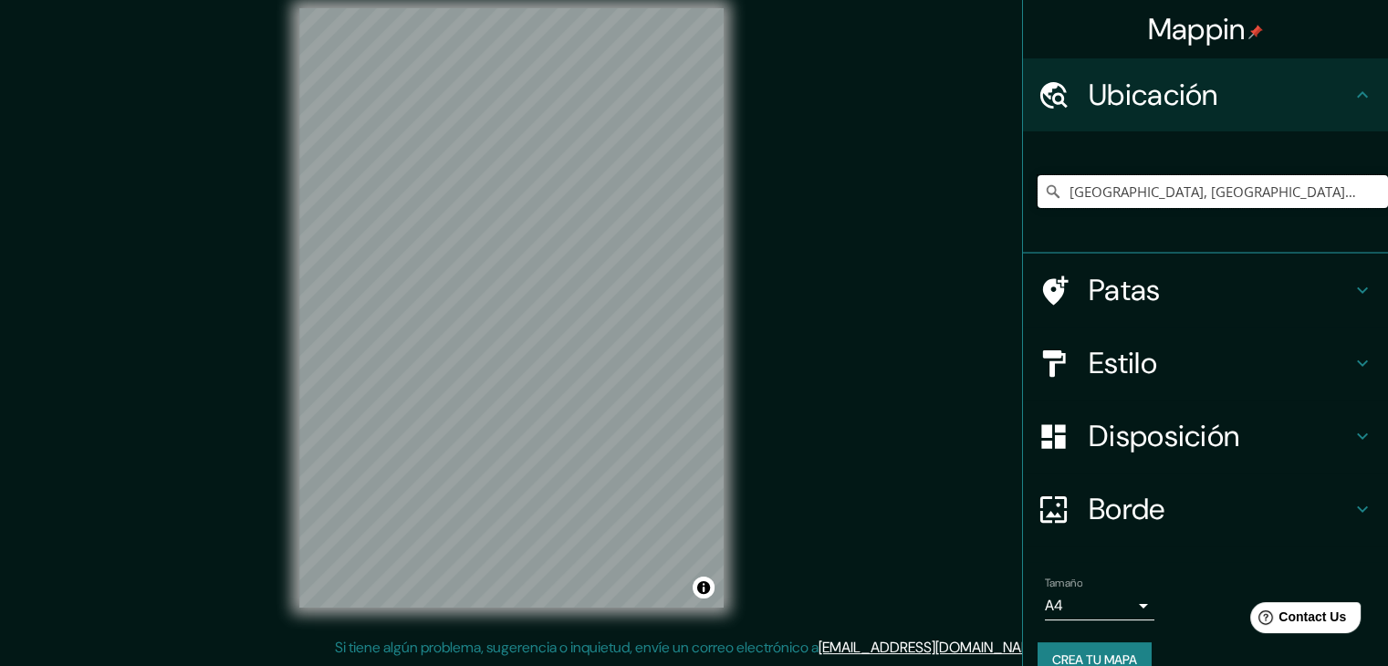
click at [1342, 193] on input "[GEOGRAPHIC_DATA], [GEOGRAPHIC_DATA], [GEOGRAPHIC_DATA], [GEOGRAPHIC_DATA]" at bounding box center [1213, 191] width 350 height 33
drag, startPoint x: 1348, startPoint y: 191, endPoint x: 921, endPoint y: 216, distance: 427.9
click at [921, 216] on div "Mappin Ubicación Avenida Arequipa, Lima, Provincia de Lima, Perú Patas Estilo D…" at bounding box center [694, 322] width 1388 height 687
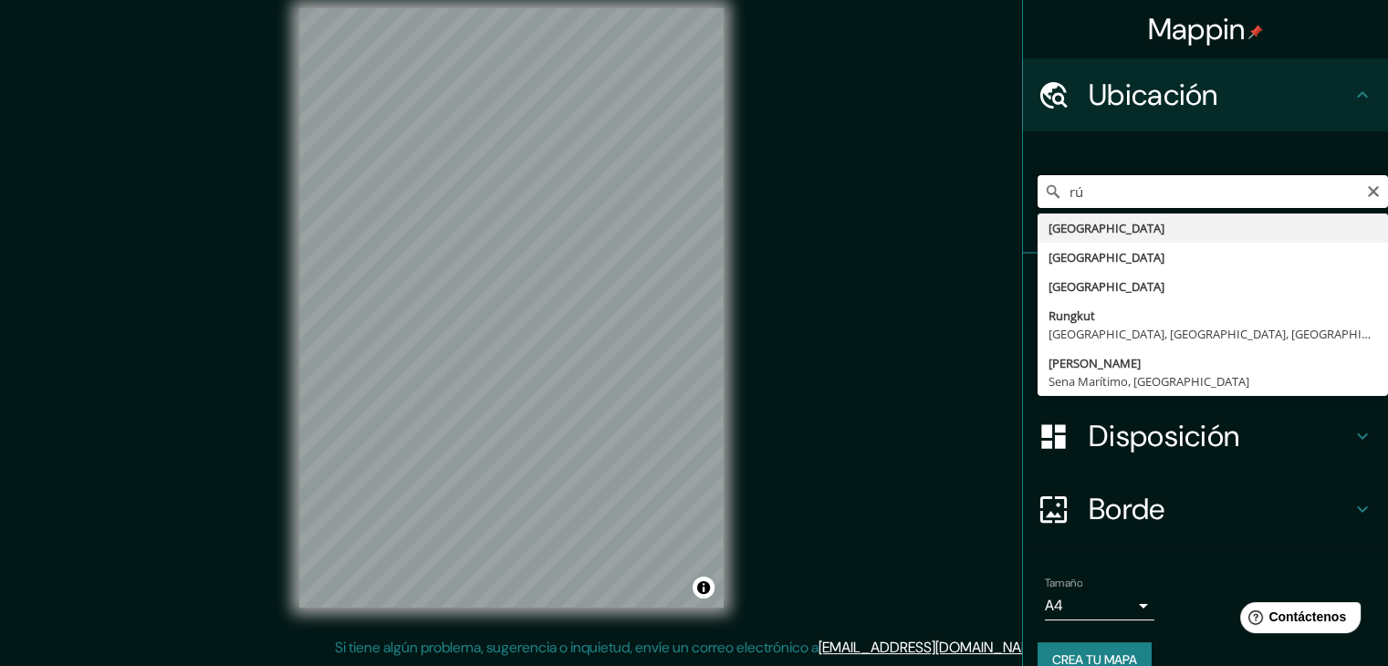
click at [1165, 188] on input "rú" at bounding box center [1213, 191] width 350 height 33
type input "r"
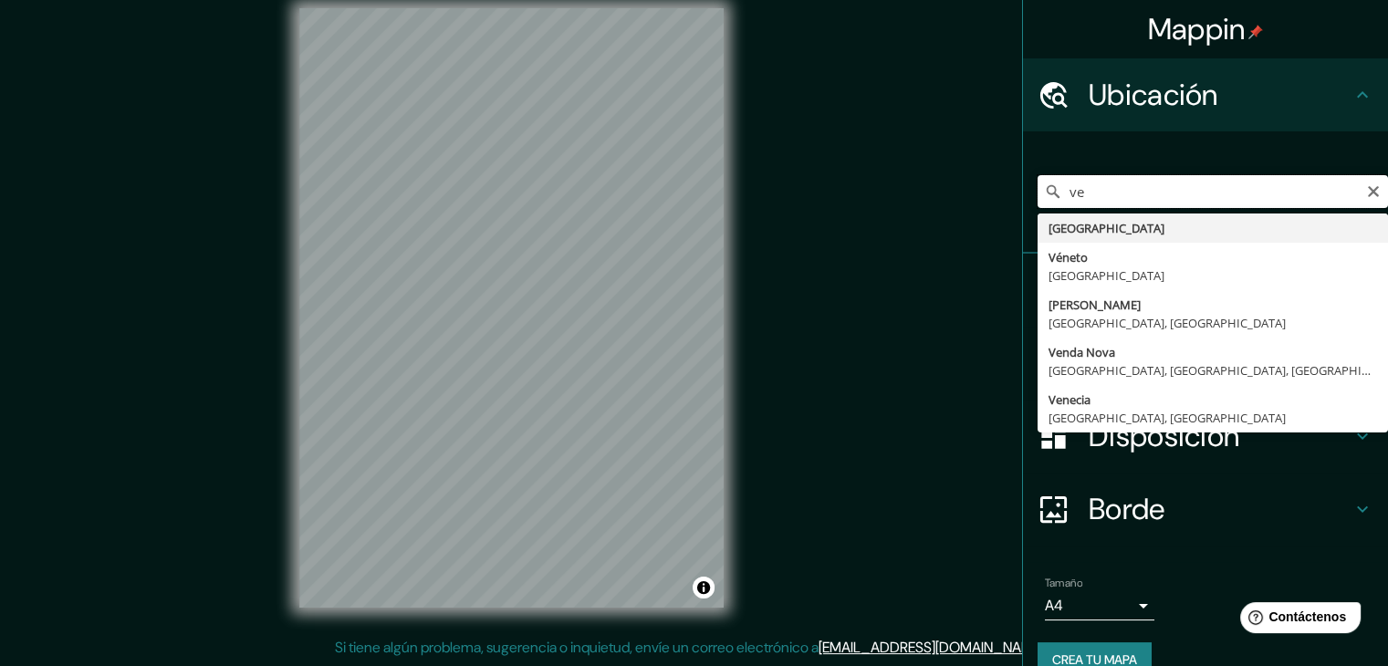
type input "v"
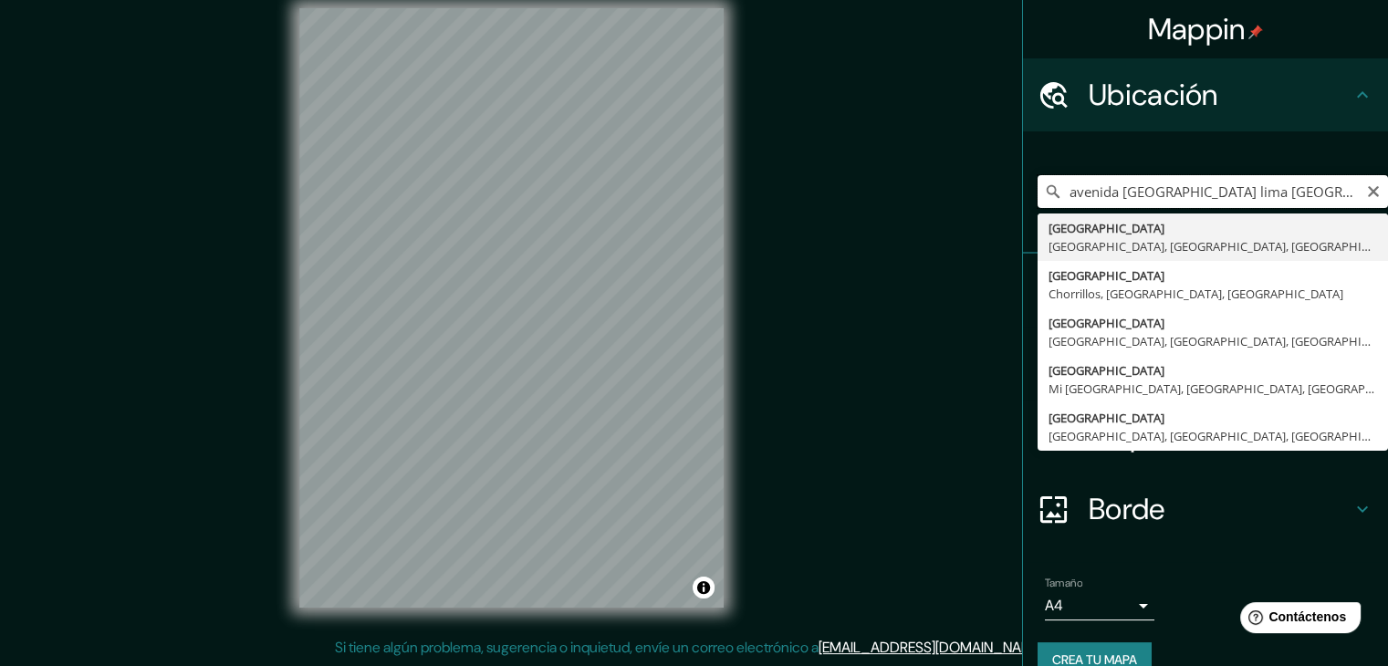
type input "Avenida Arequipa, Lima, Provincia de Lima, Perú"
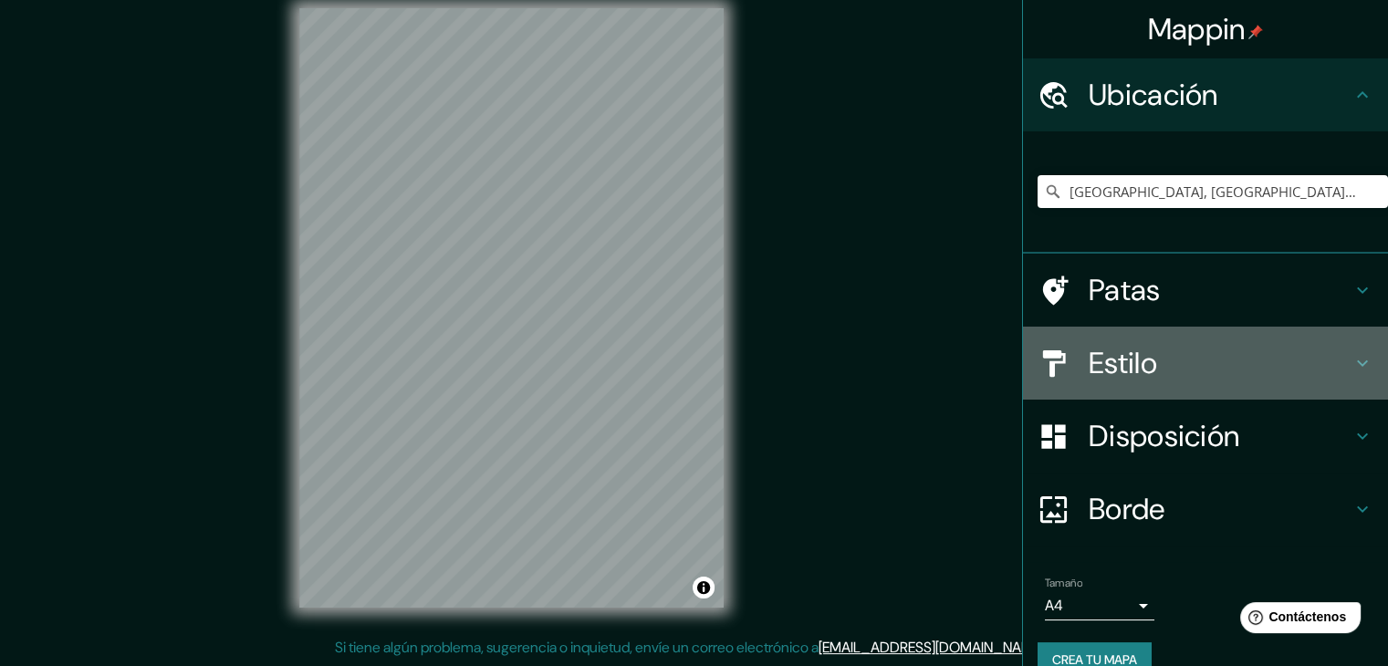
click at [1354, 366] on icon at bounding box center [1363, 363] width 22 height 22
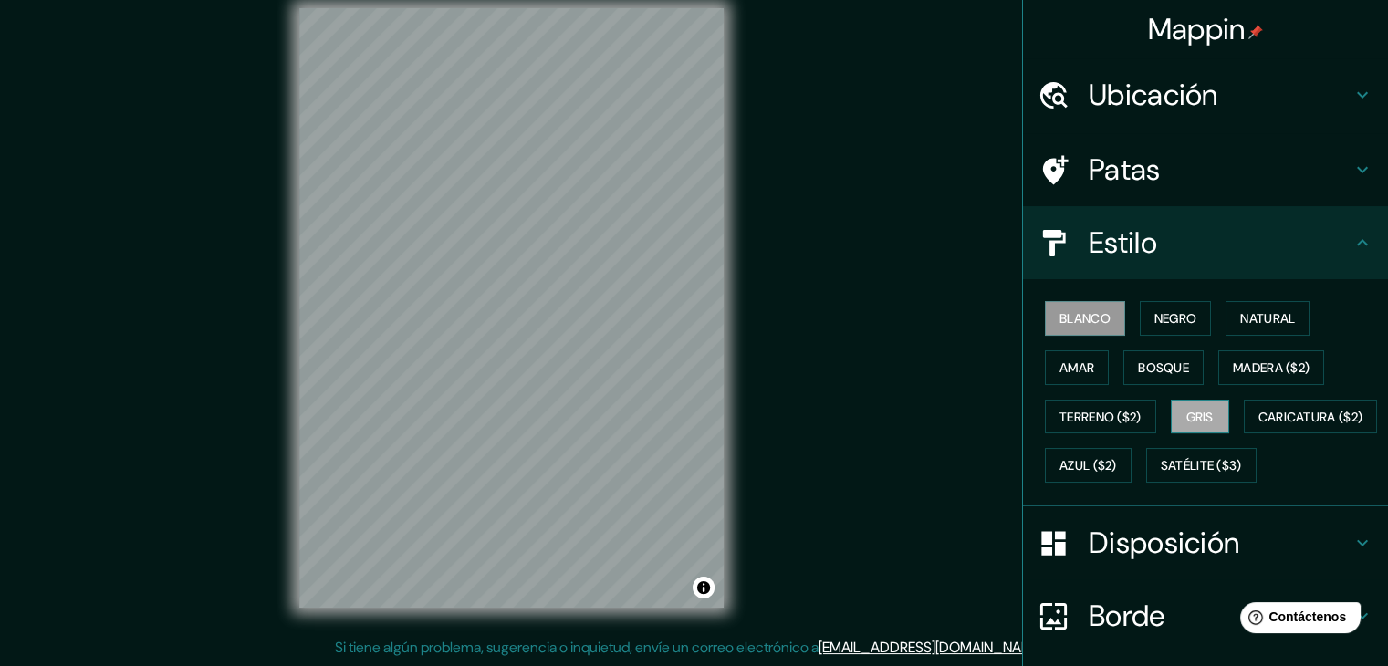
click at [1197, 417] on font "Gris" at bounding box center [1199, 417] width 27 height 16
click at [1172, 366] on font "Bosque" at bounding box center [1163, 368] width 51 height 16
click at [1098, 371] on div "Blanco Negro Natural Amar Bosque Madera ($2) Terreno ($2) Gris Caricatura ($2) …" at bounding box center [1213, 392] width 350 height 196
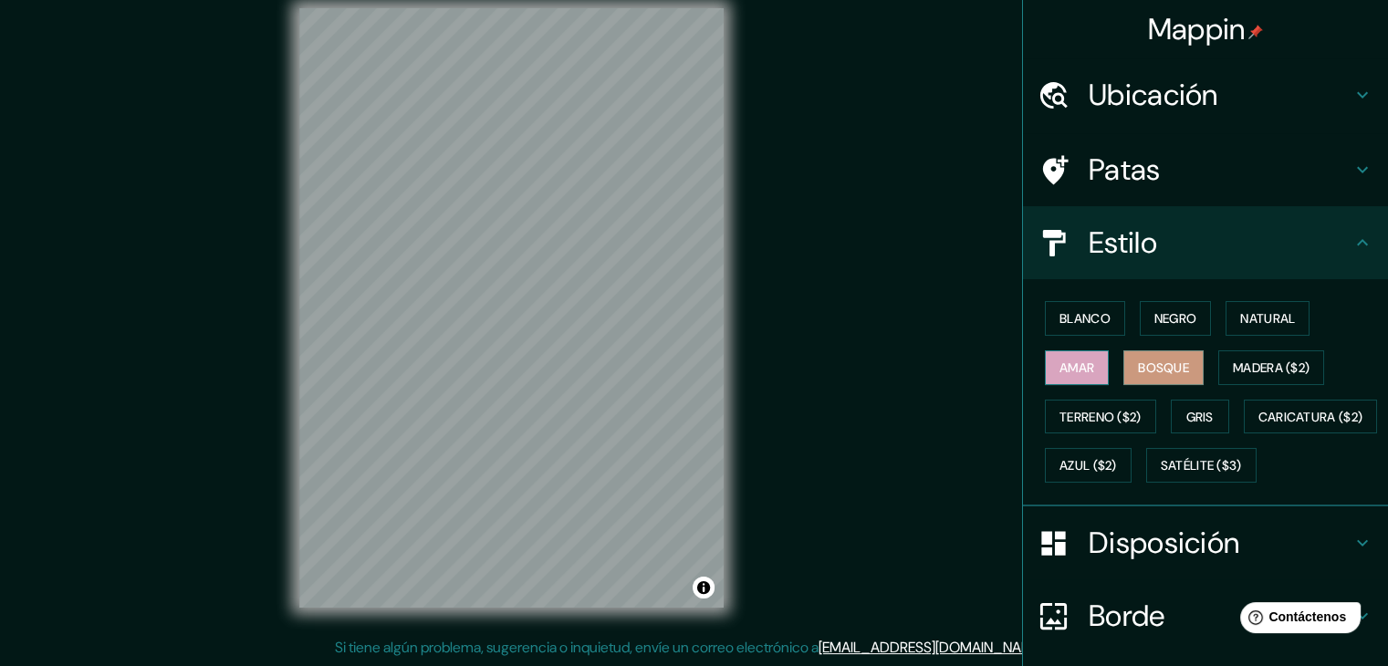
click at [1087, 372] on button "Amar" at bounding box center [1077, 367] width 64 height 35
click at [1094, 327] on font "Blanco" at bounding box center [1085, 319] width 51 height 24
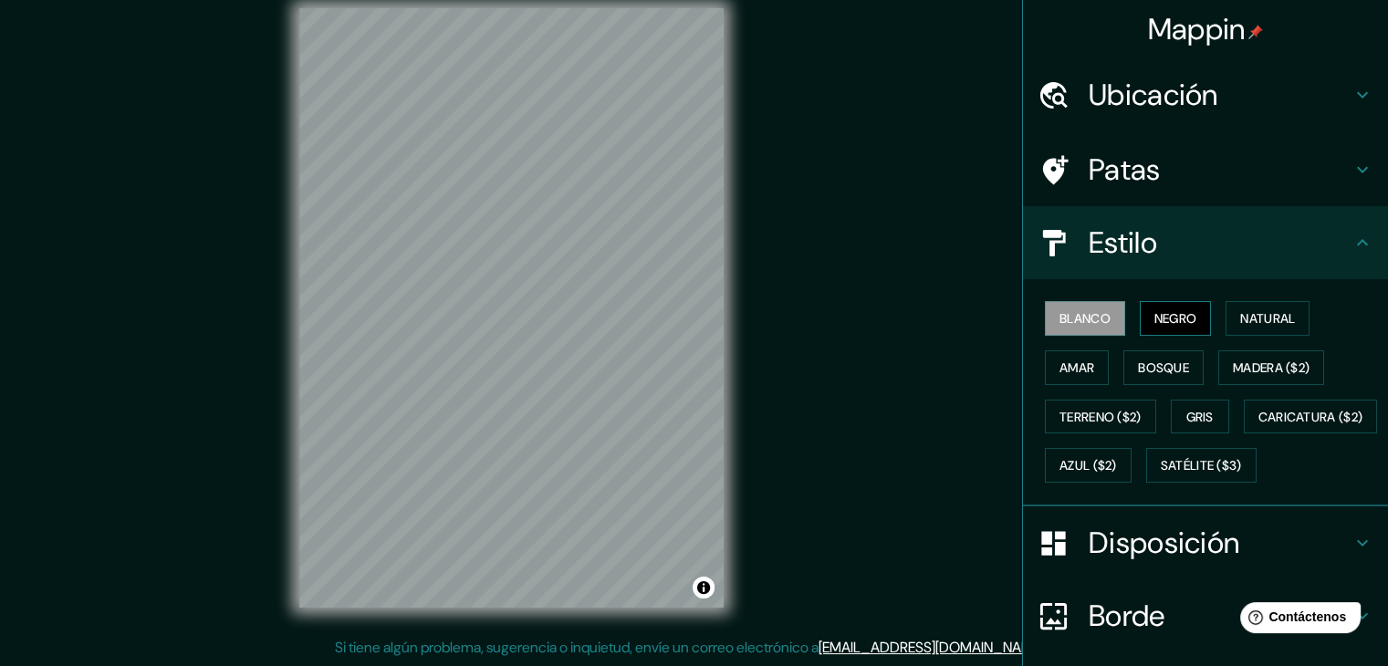
click at [1154, 320] on font "Negro" at bounding box center [1175, 318] width 43 height 16
click at [1289, 322] on button "Natural" at bounding box center [1268, 318] width 84 height 35
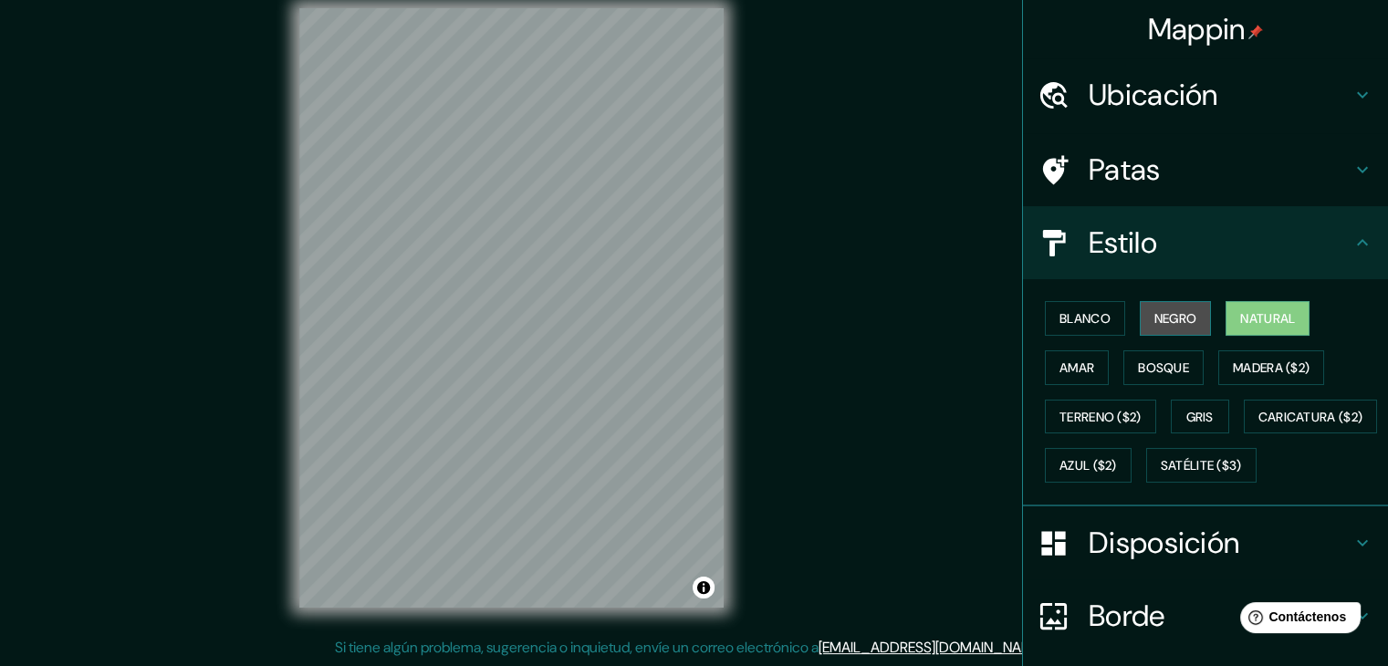
click at [1179, 316] on font "Negro" at bounding box center [1175, 318] width 43 height 16
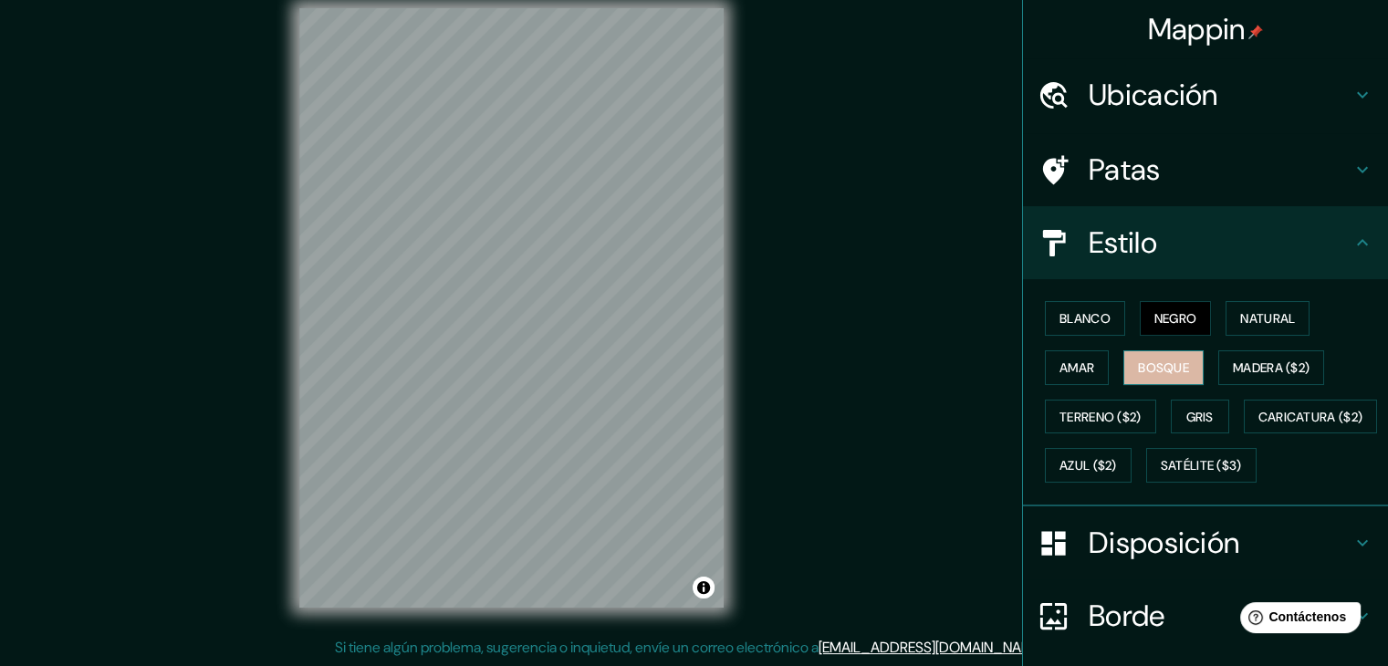
click at [1181, 362] on button "Bosque" at bounding box center [1163, 367] width 80 height 35
click at [1189, 413] on font "Gris" at bounding box center [1199, 417] width 27 height 16
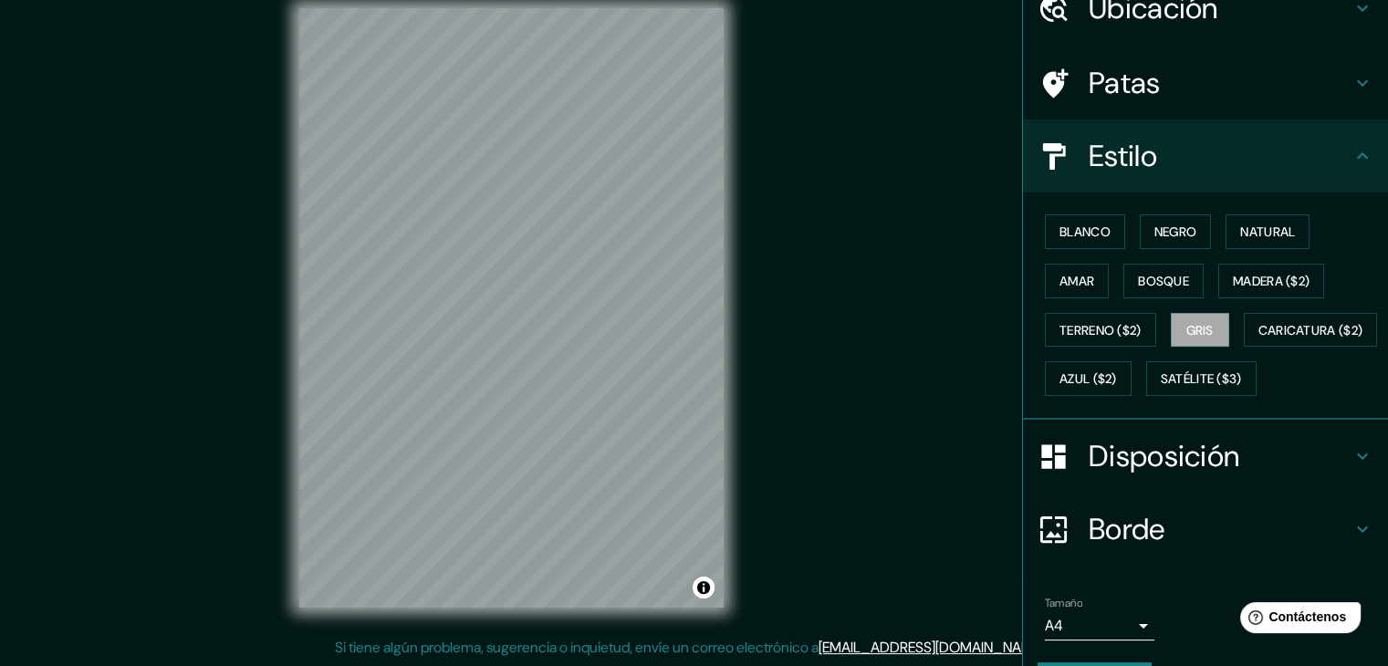
scroll to position [183, 0]
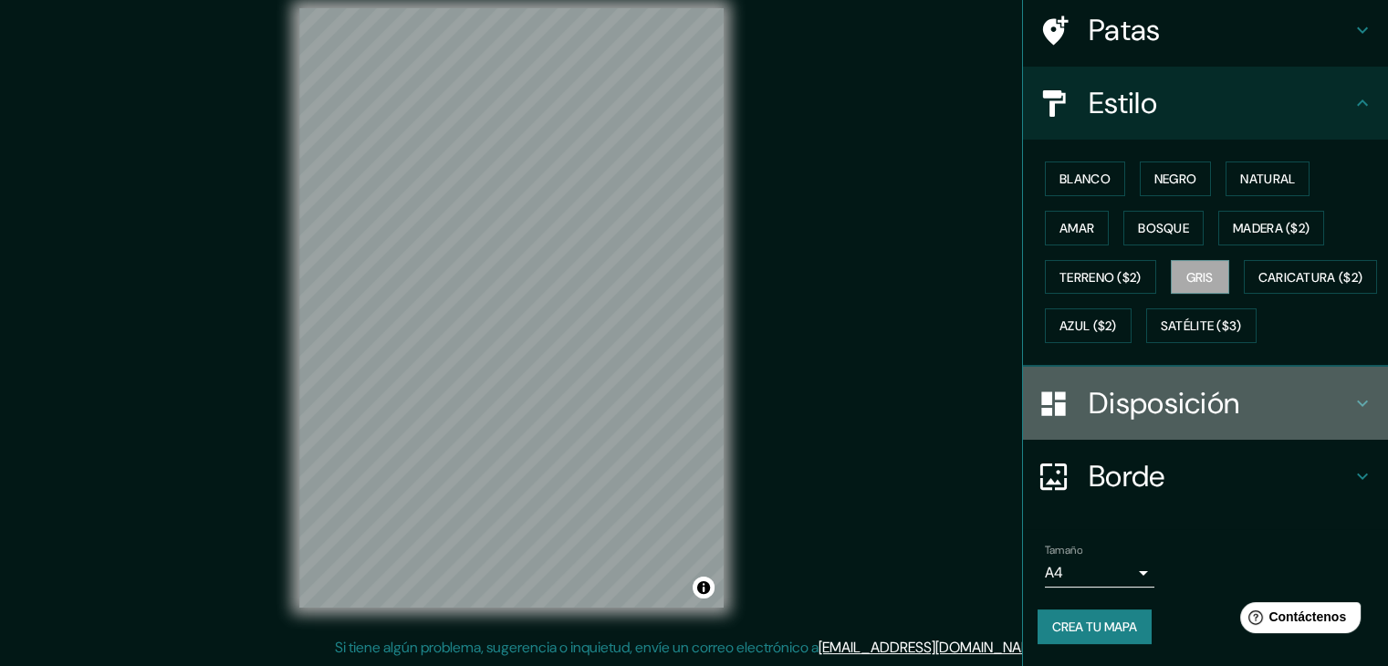
click at [1324, 396] on h4 "Disposición" at bounding box center [1220, 403] width 263 height 37
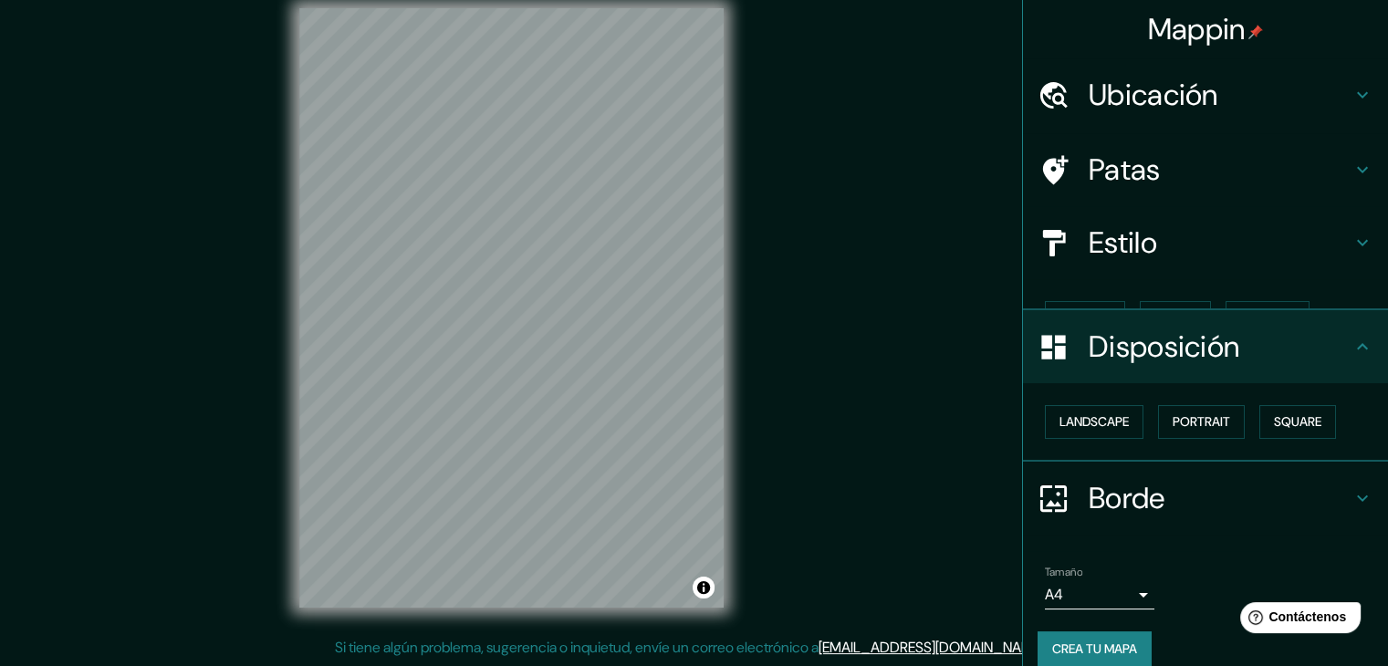
scroll to position [0, 0]
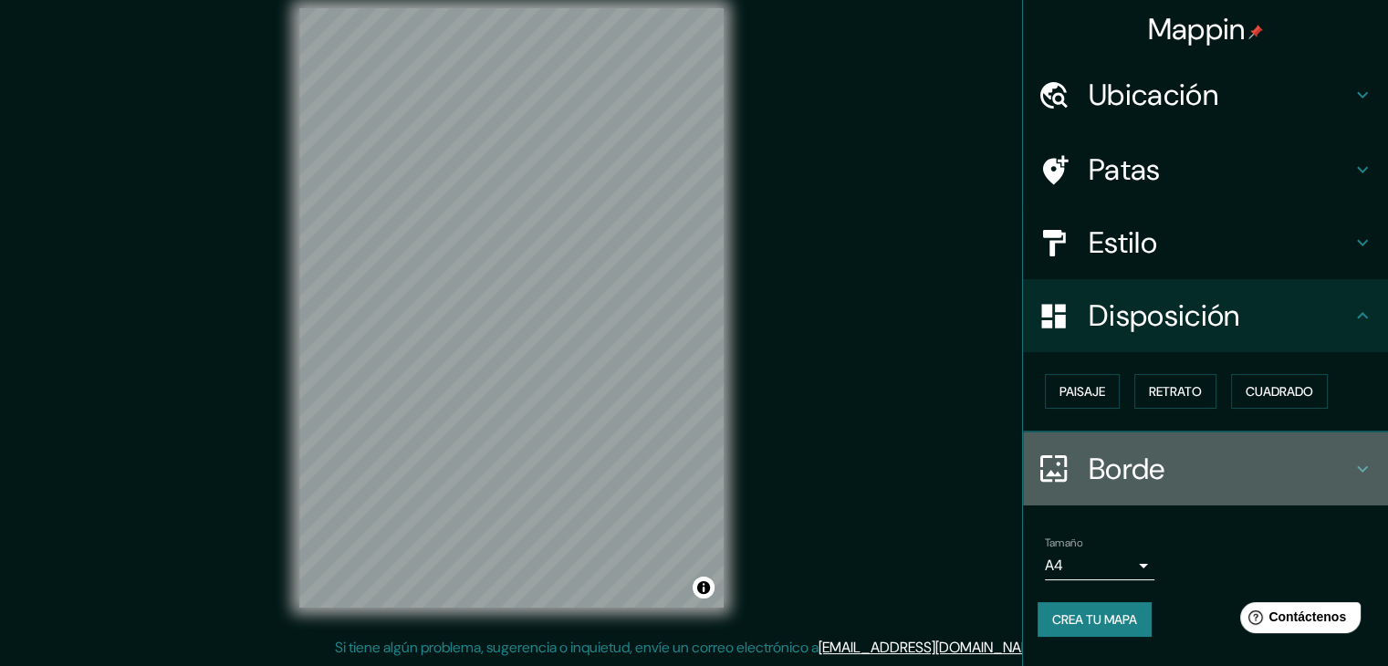
click at [1357, 468] on icon at bounding box center [1363, 469] width 22 height 22
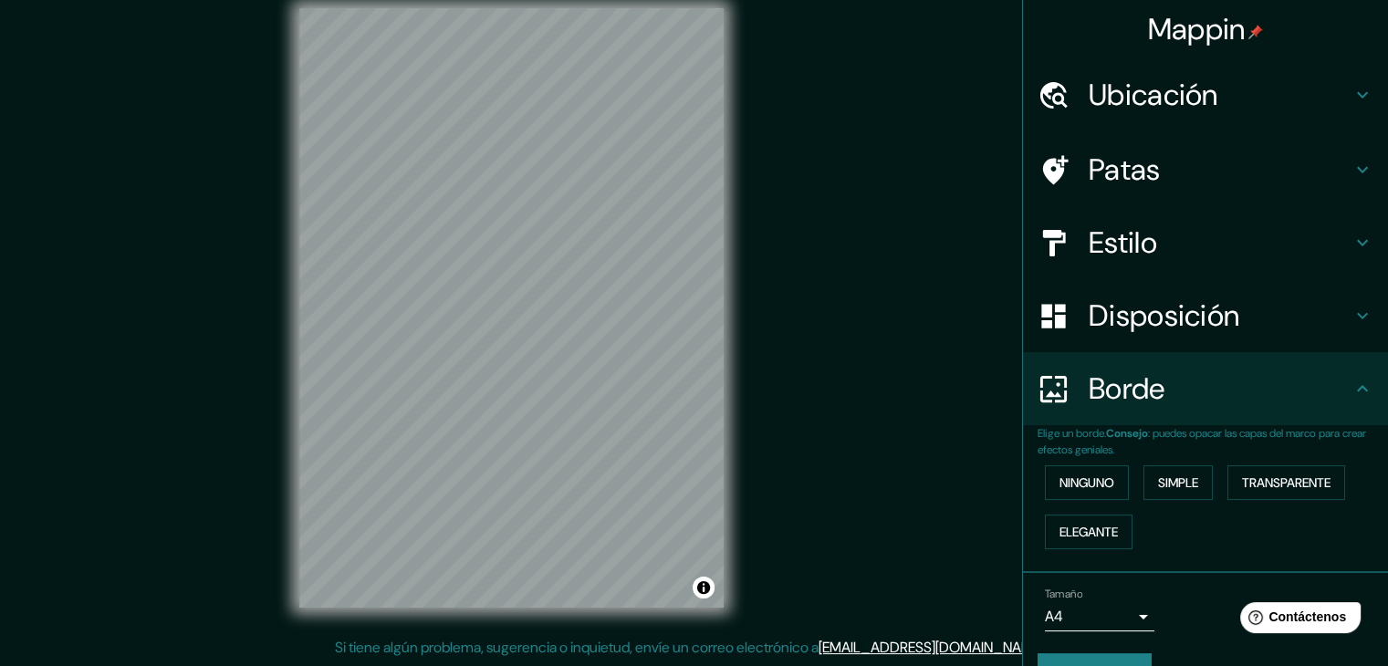
click at [938, 341] on div "Mappin Ubicación Avenida Arequipa, Lima, Provincia de Lima, Perú Avenida Arequi…" at bounding box center [694, 322] width 1388 height 687
click at [1222, 381] on h4 "Borde" at bounding box center [1220, 389] width 263 height 37
click at [1365, 399] on div "Borde" at bounding box center [1205, 388] width 365 height 73
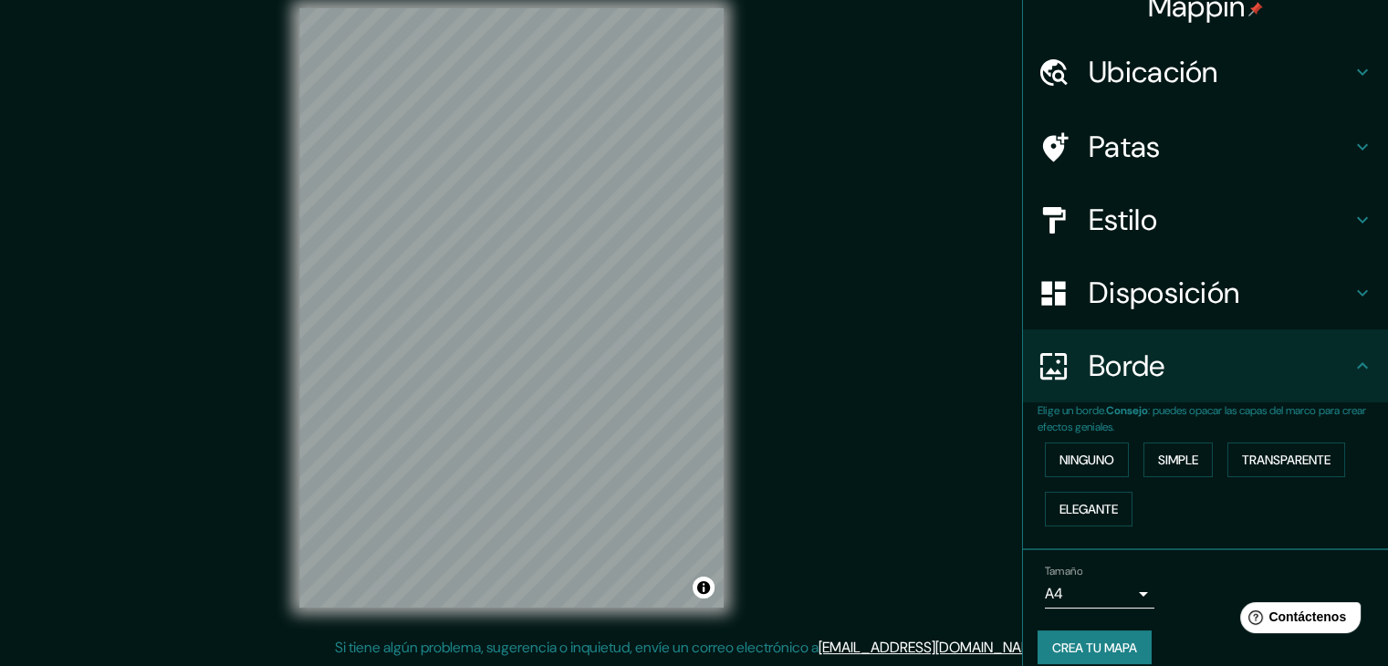
scroll to position [41, 0]
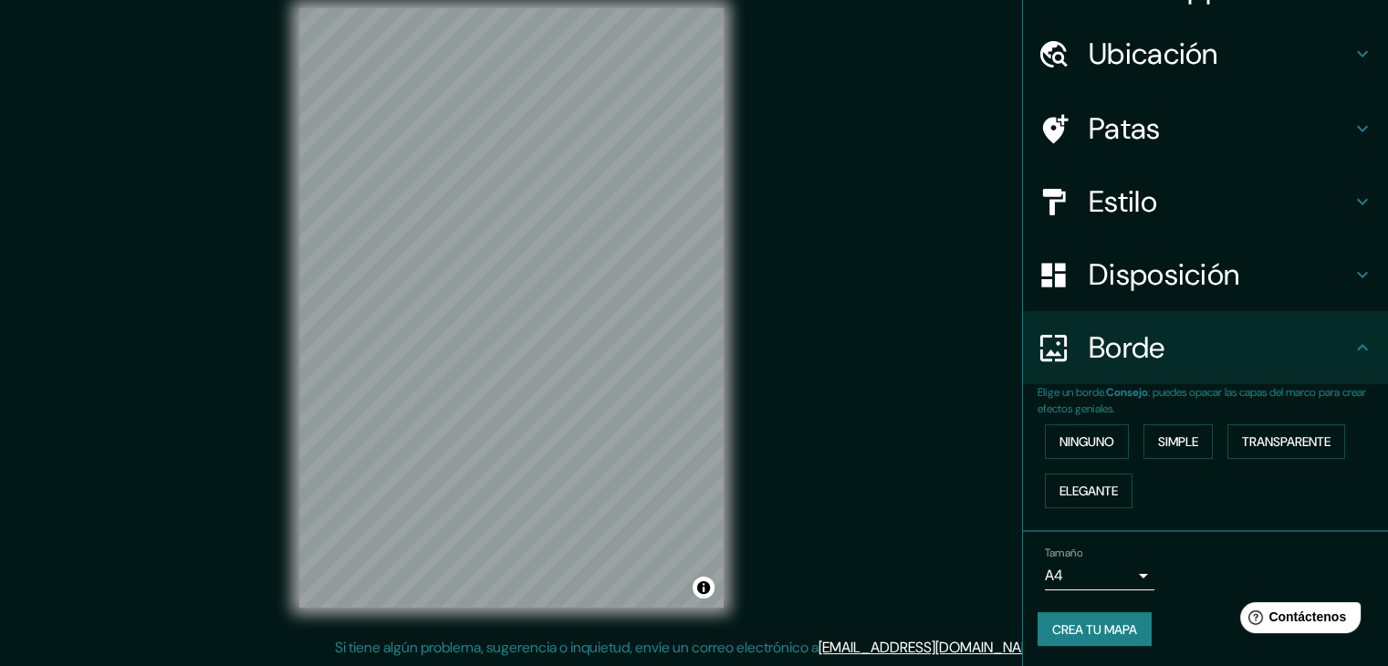
click at [1303, 212] on h4 "Estilo" at bounding box center [1220, 201] width 263 height 37
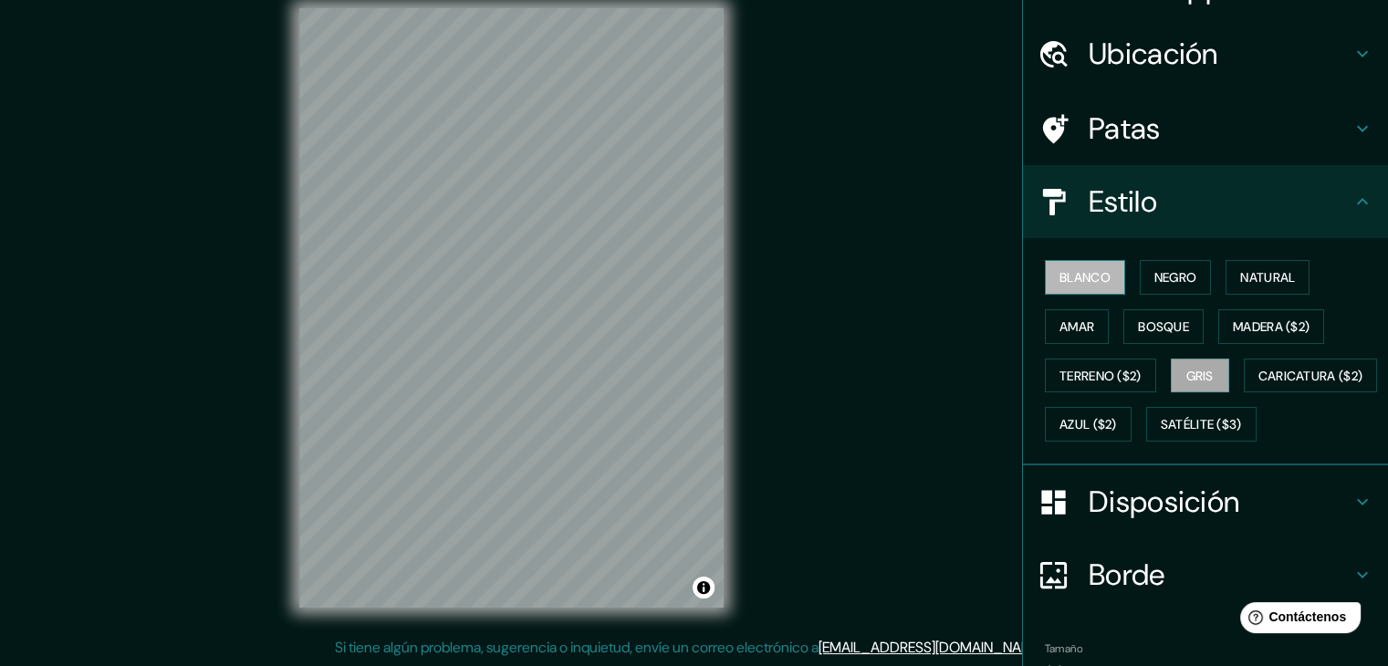
click at [1072, 283] on font "Blanco" at bounding box center [1085, 277] width 51 height 16
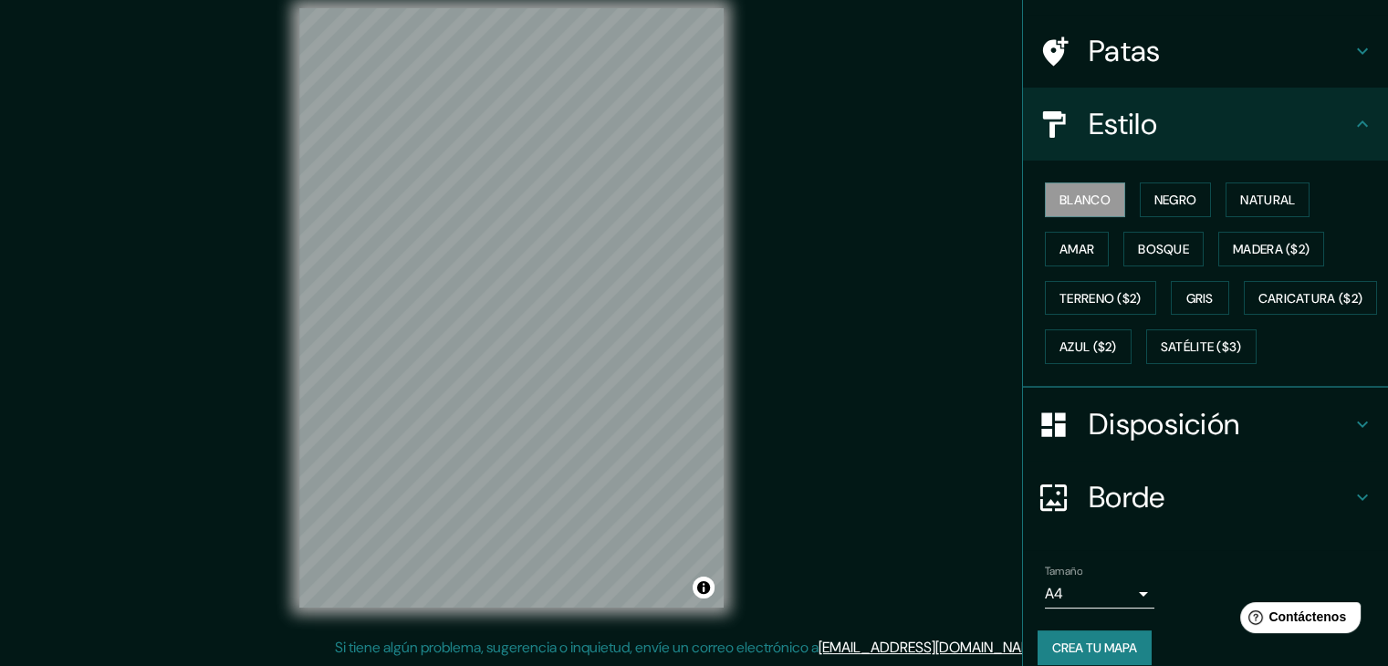
scroll to position [184, 0]
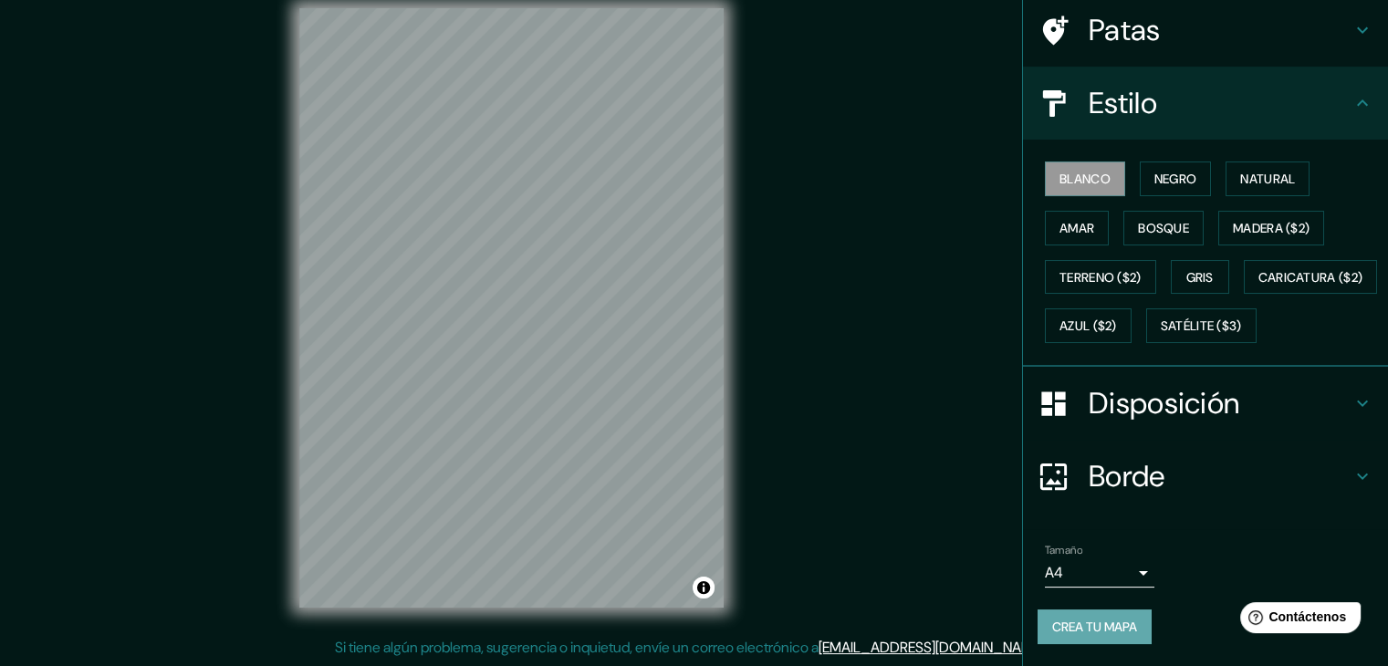
click at [1112, 624] on font "Crea tu mapa" at bounding box center [1094, 627] width 85 height 16
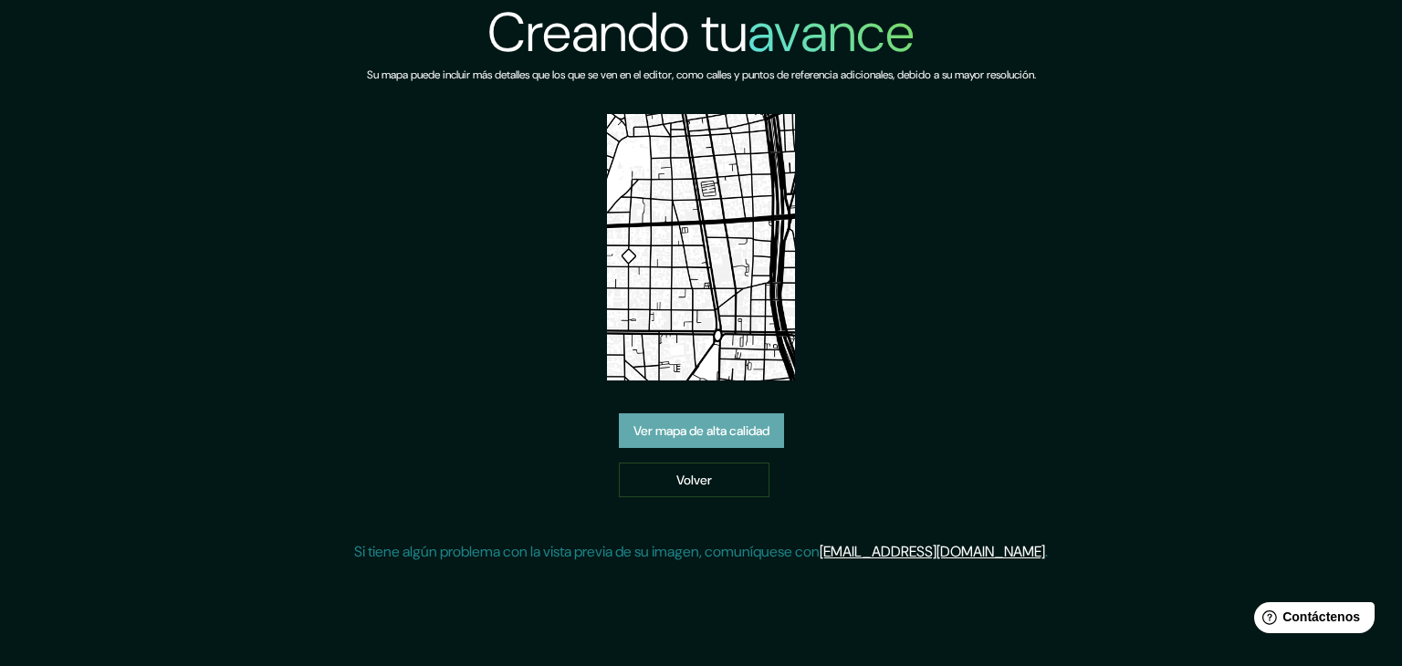
click at [743, 435] on font "Ver mapa de alta calidad" at bounding box center [701, 431] width 136 height 16
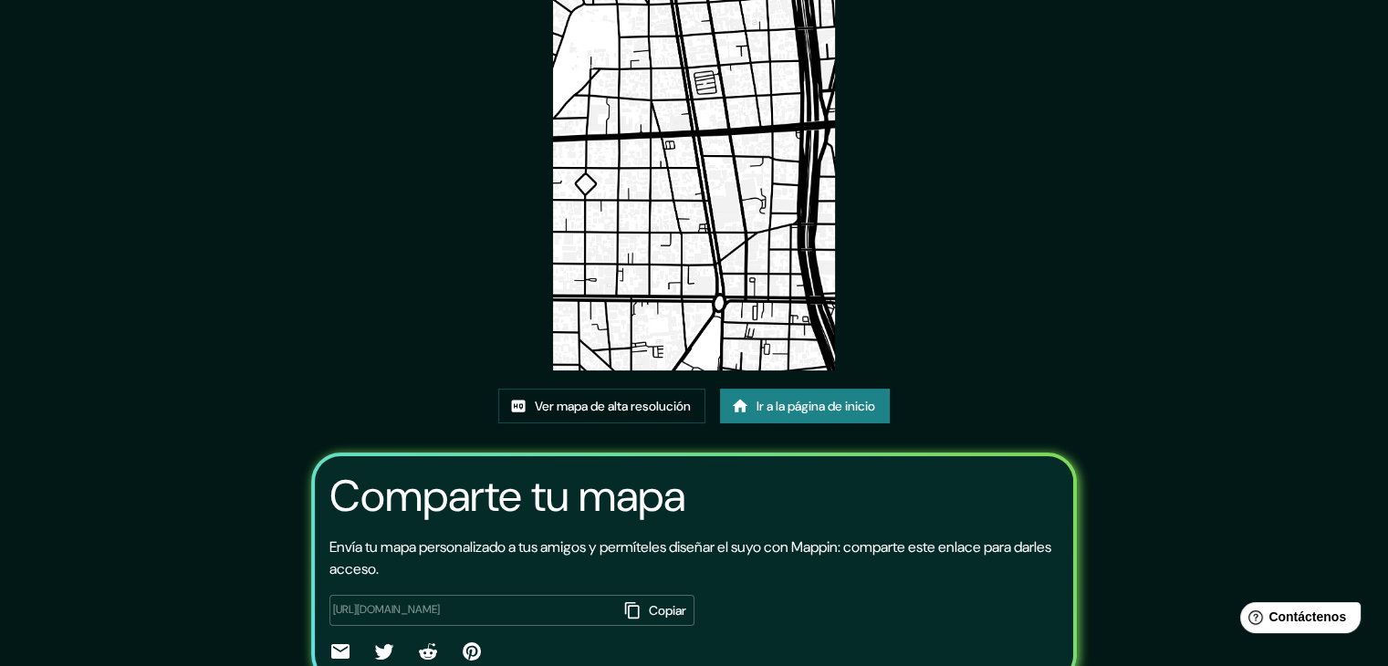
scroll to position [192, 0]
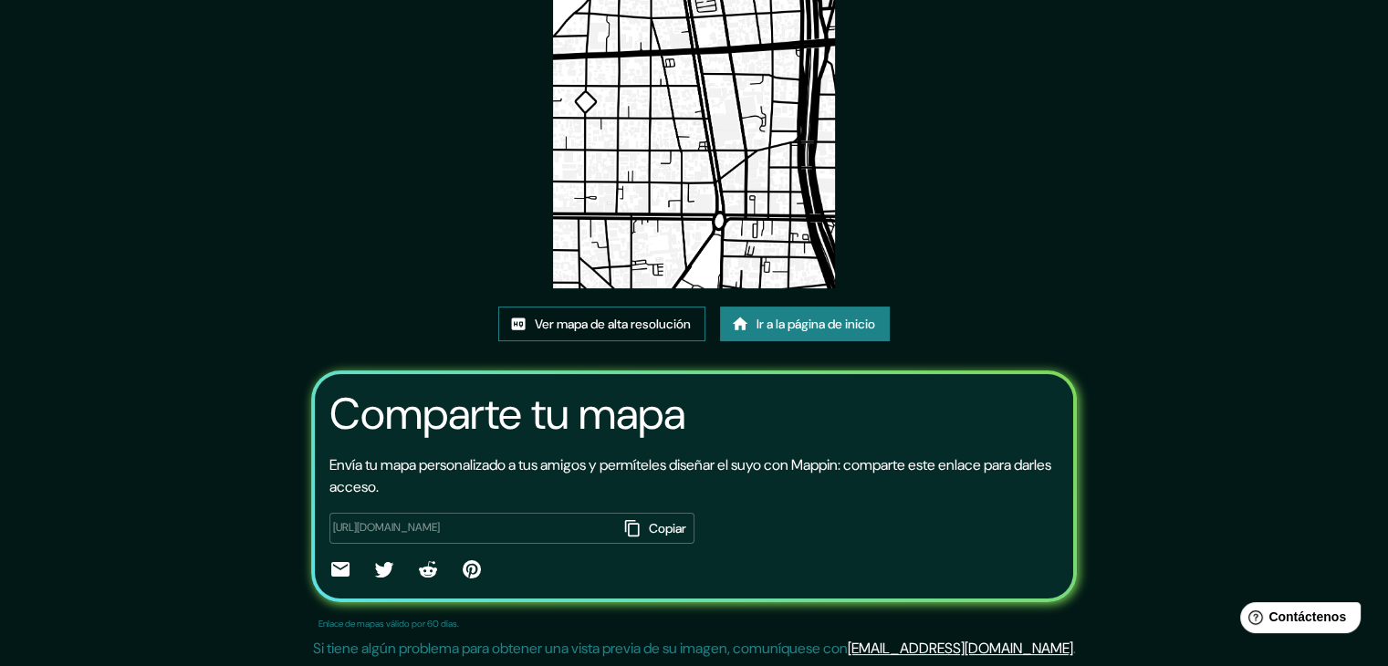
click at [626, 312] on font "Ver mapa de alta resolución" at bounding box center [613, 324] width 156 height 24
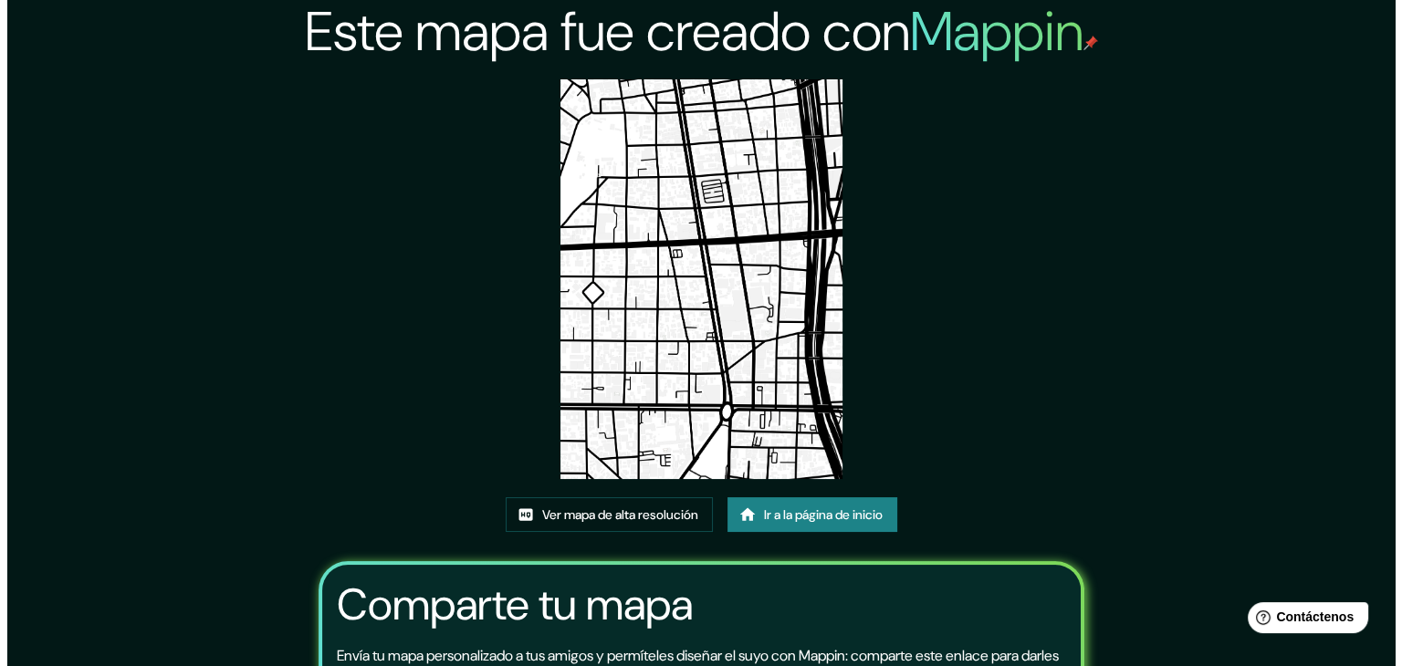
scroll to position [0, 0]
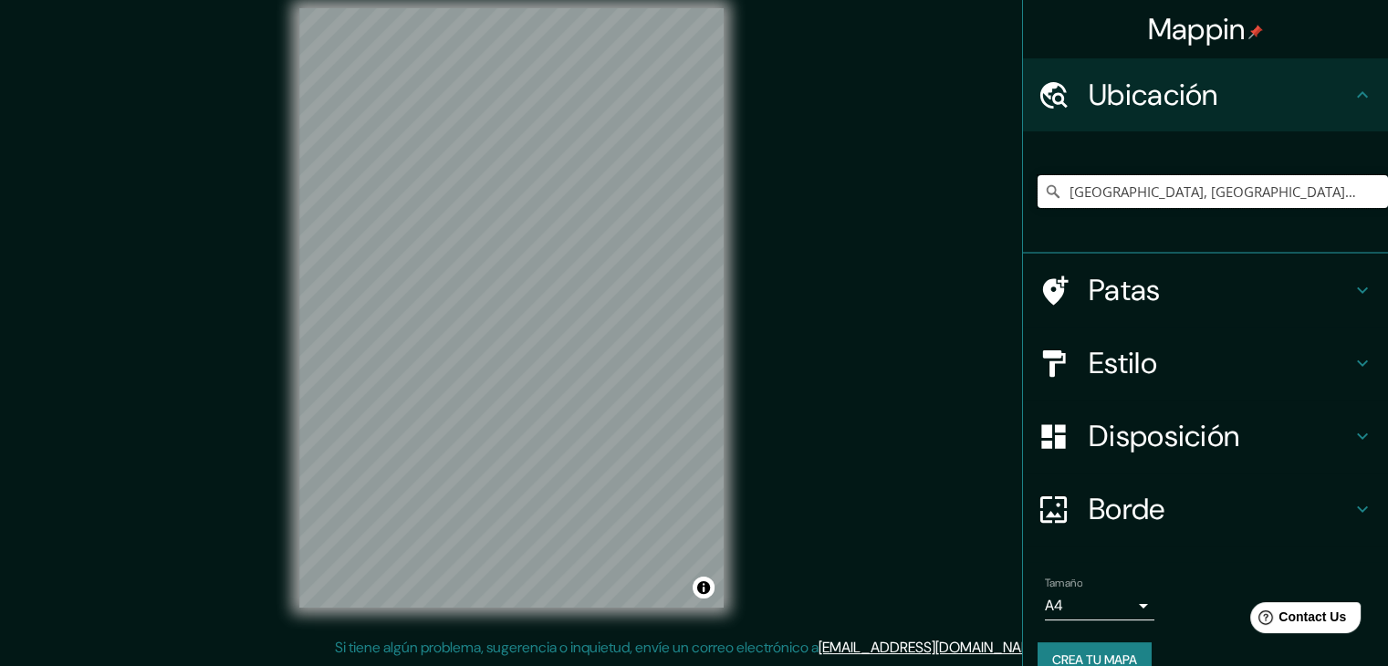
click at [1222, 197] on input "[GEOGRAPHIC_DATA], [GEOGRAPHIC_DATA], [GEOGRAPHIC_DATA], [GEOGRAPHIC_DATA]" at bounding box center [1213, 191] width 350 height 33
click at [1234, 194] on input "[GEOGRAPHIC_DATA], [GEOGRAPHIC_DATA], [GEOGRAPHIC_DATA], [GEOGRAPHIC_DATA]" at bounding box center [1213, 191] width 350 height 33
click at [1353, 188] on input "[GEOGRAPHIC_DATA], [GEOGRAPHIC_DATA], [GEOGRAPHIC_DATA], [GEOGRAPHIC_DATA]" at bounding box center [1213, 191] width 350 height 33
click at [1343, 189] on input "[GEOGRAPHIC_DATA], [GEOGRAPHIC_DATA], [GEOGRAPHIC_DATA], [GEOGRAPHIC_DATA]" at bounding box center [1213, 191] width 350 height 33
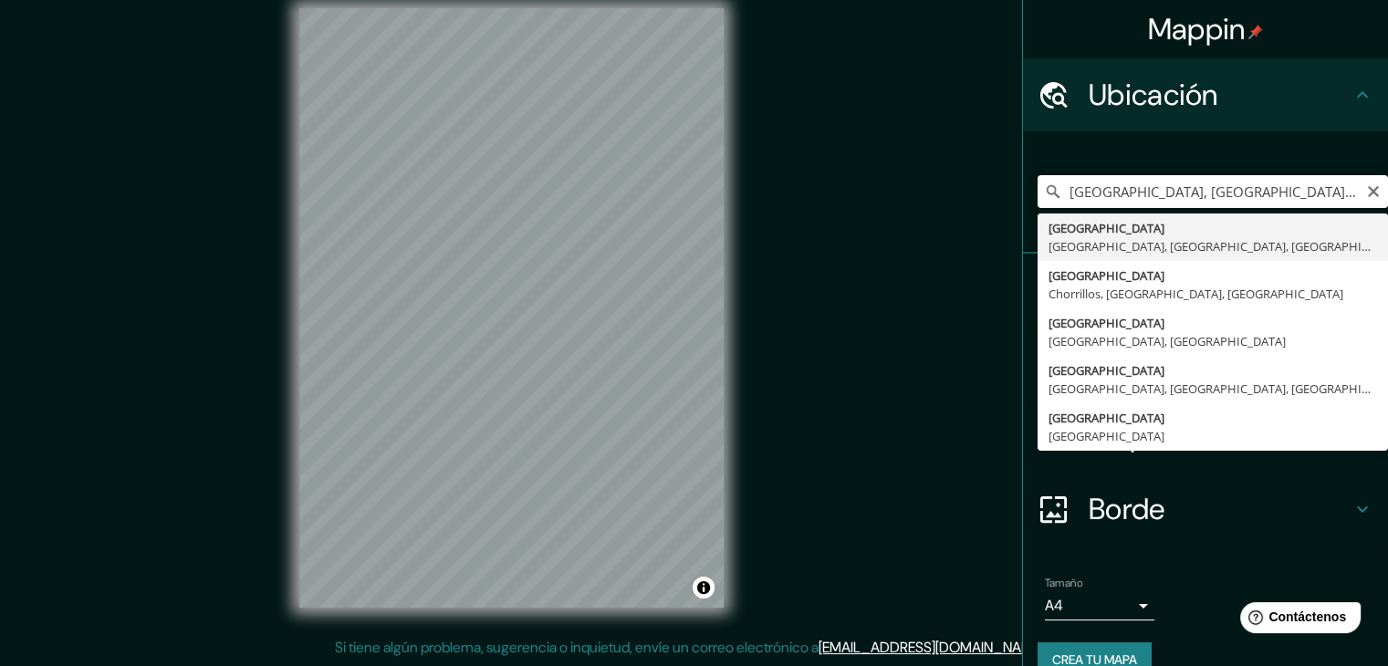
type input "[GEOGRAPHIC_DATA], [GEOGRAPHIC_DATA], [GEOGRAPHIC_DATA], [GEOGRAPHIC_DATA]"
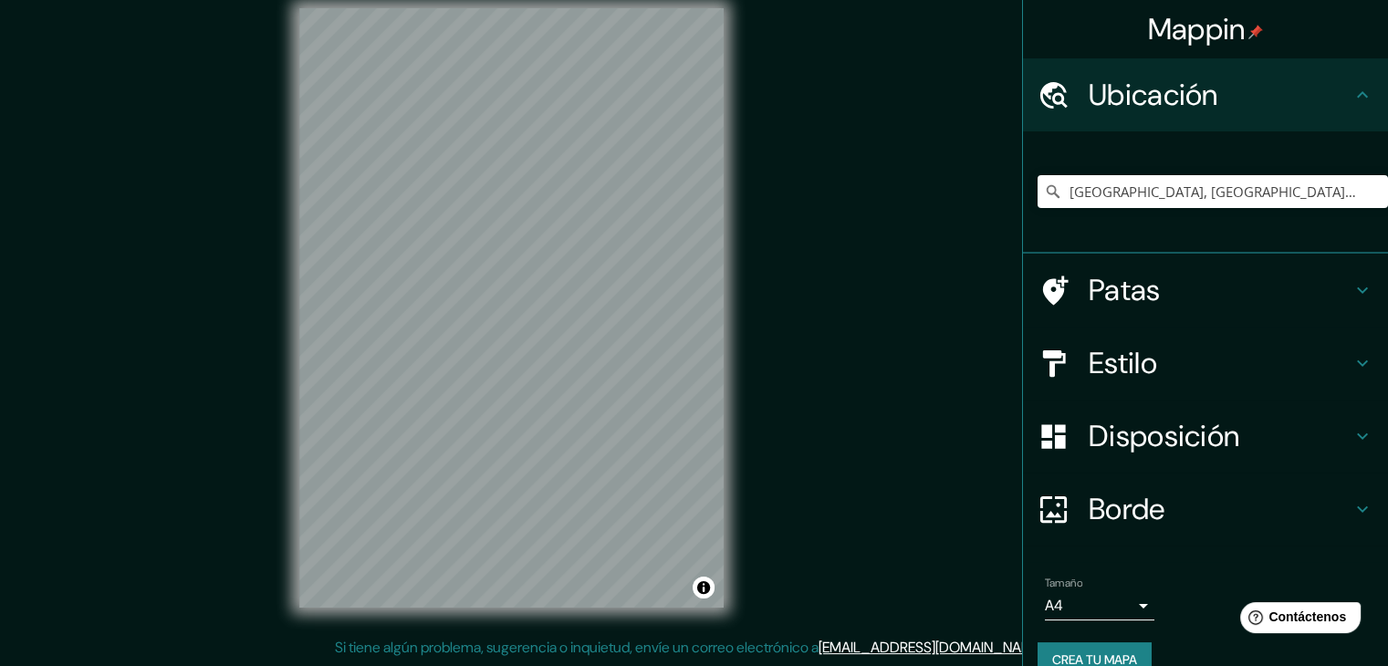
click at [1304, 290] on h4 "Patas" at bounding box center [1220, 290] width 263 height 37
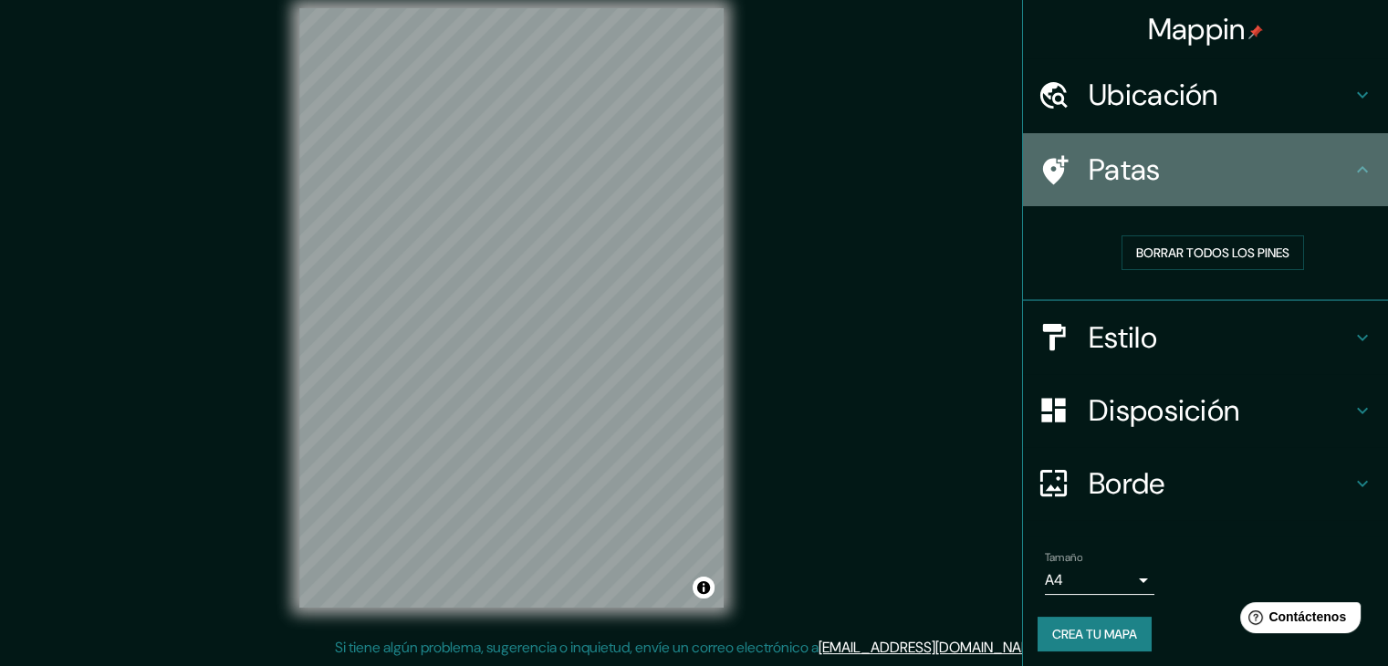
click at [1360, 172] on div "Patas" at bounding box center [1205, 169] width 365 height 73
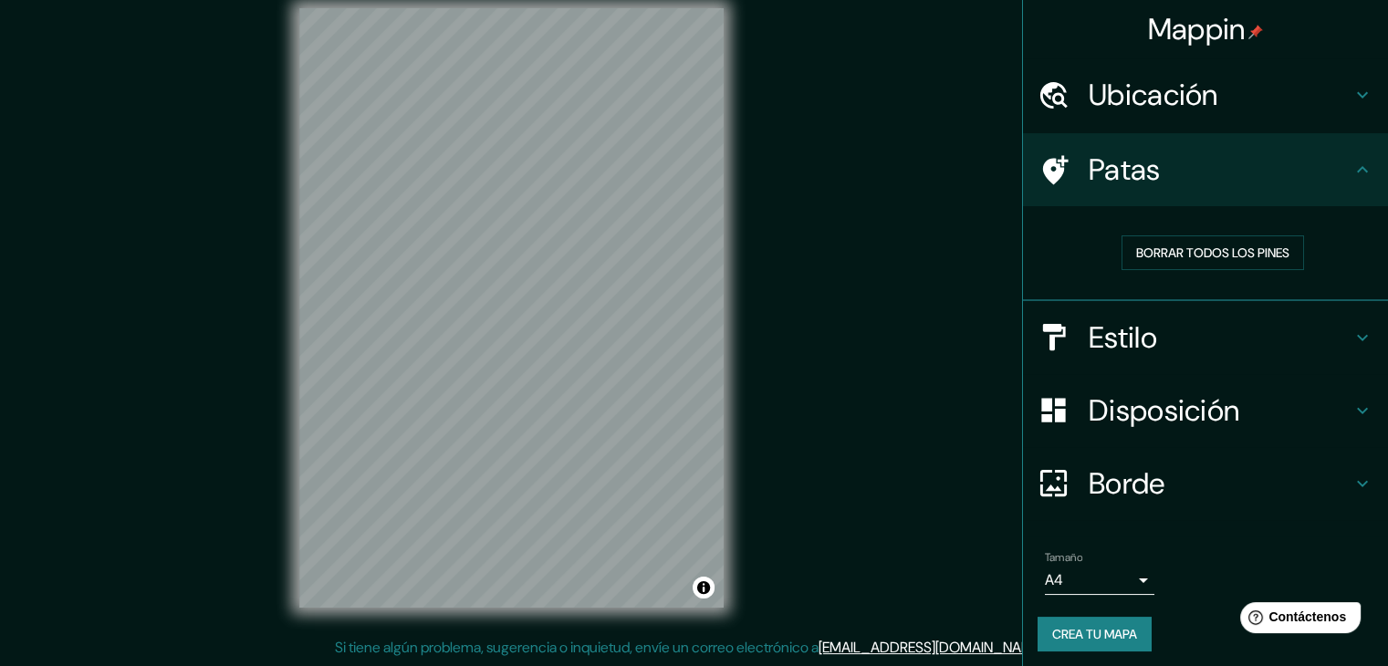
click at [1352, 341] on icon at bounding box center [1363, 338] width 22 height 22
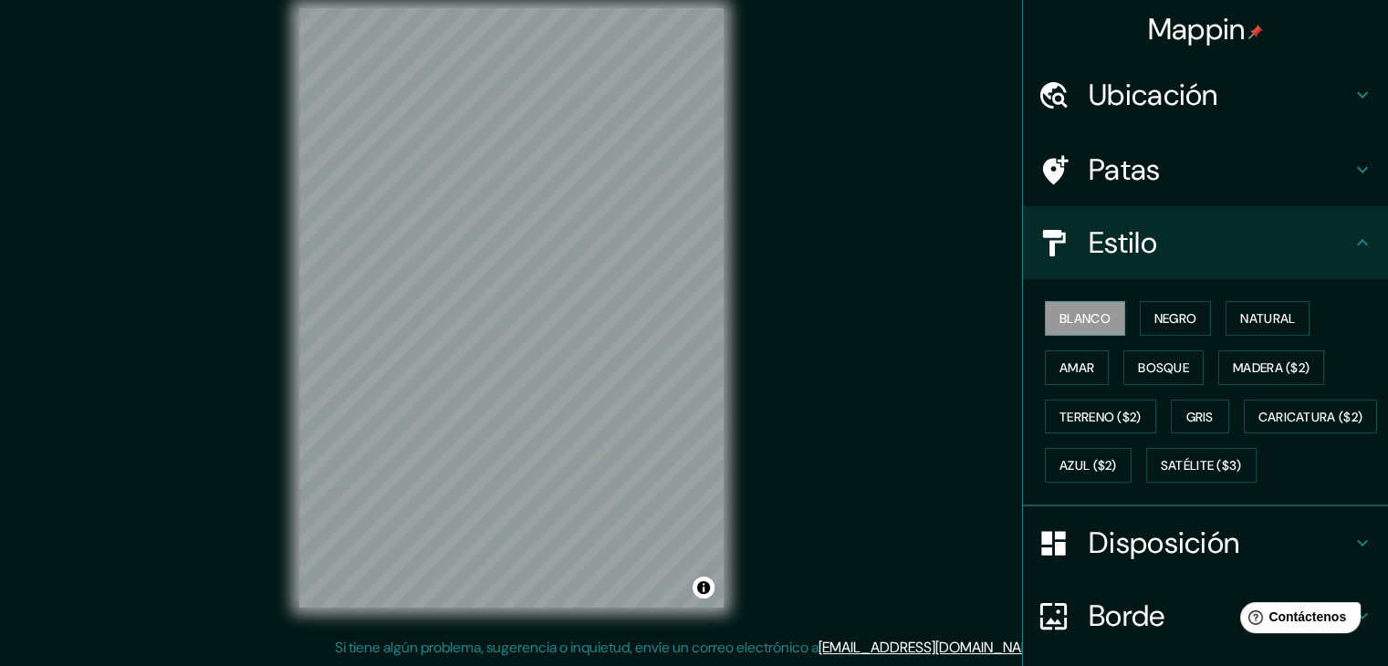
click at [1351, 257] on div "Estilo" at bounding box center [1205, 242] width 365 height 73
click at [1191, 325] on button "Negro" at bounding box center [1176, 318] width 72 height 35
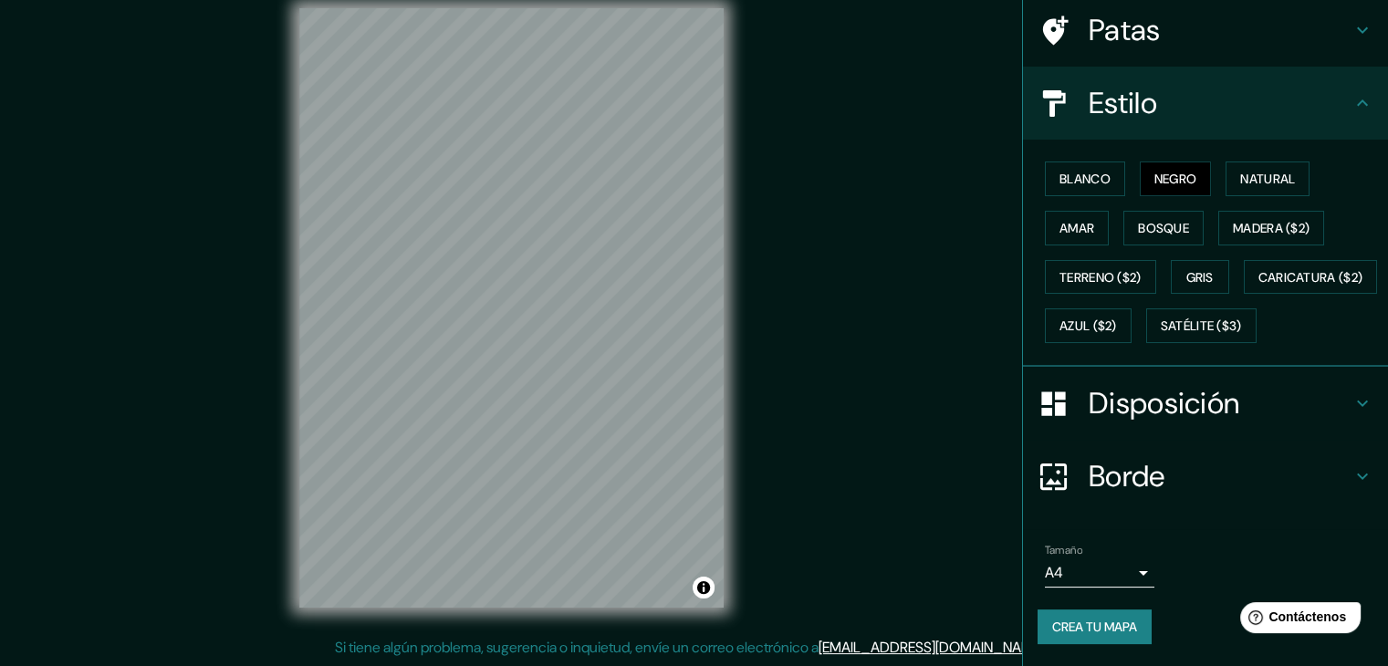
scroll to position [184, 0]
click at [1332, 413] on h4 "Disposición" at bounding box center [1220, 403] width 263 height 37
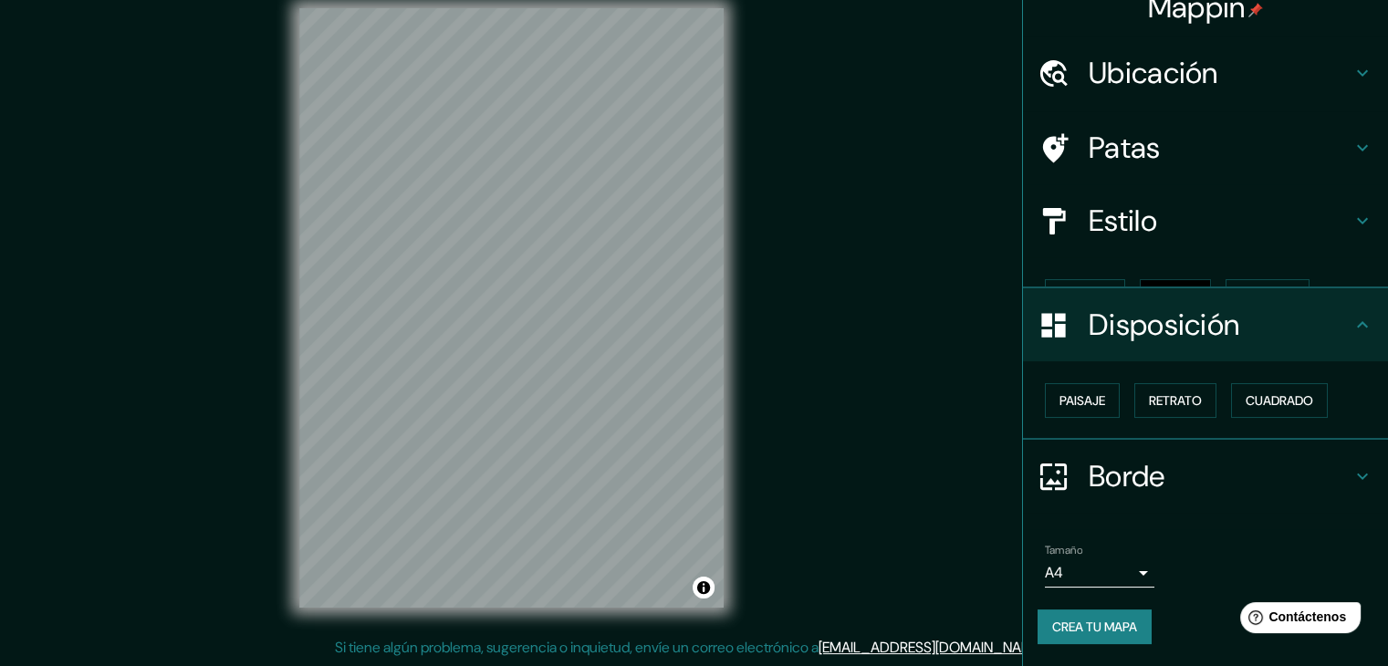
scroll to position [0, 0]
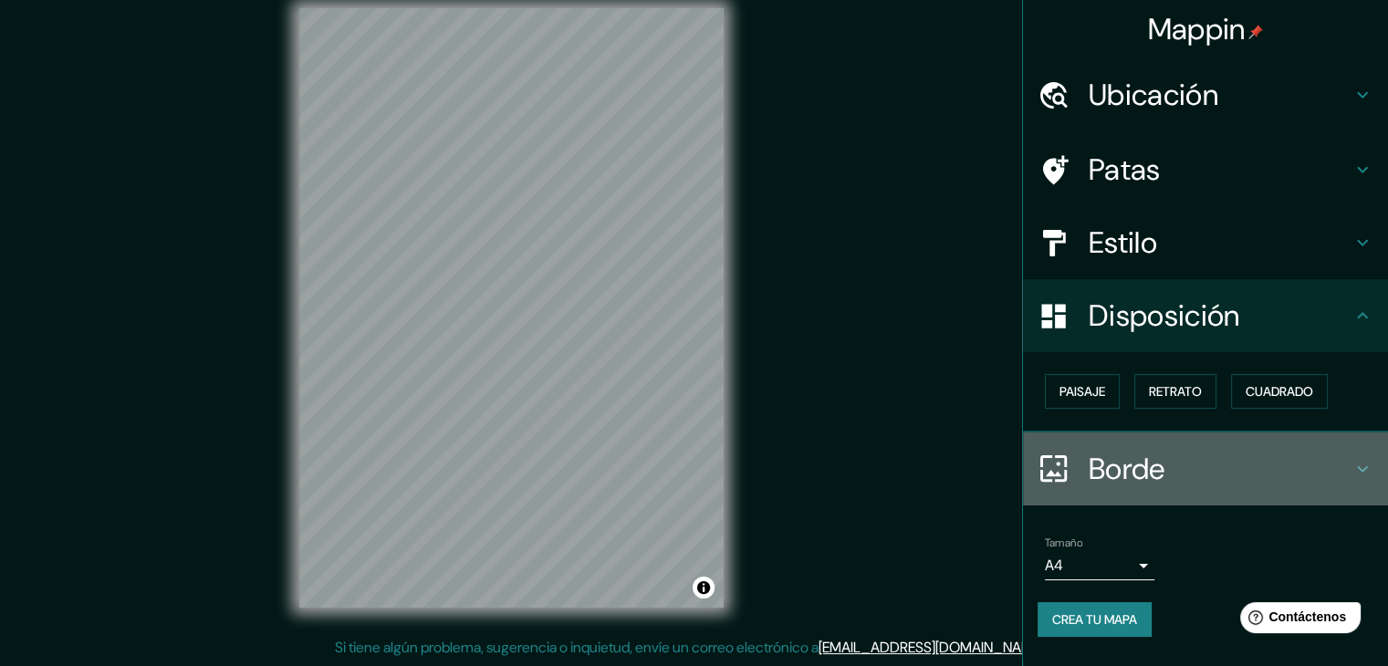
click at [1306, 472] on h4 "Borde" at bounding box center [1220, 469] width 263 height 37
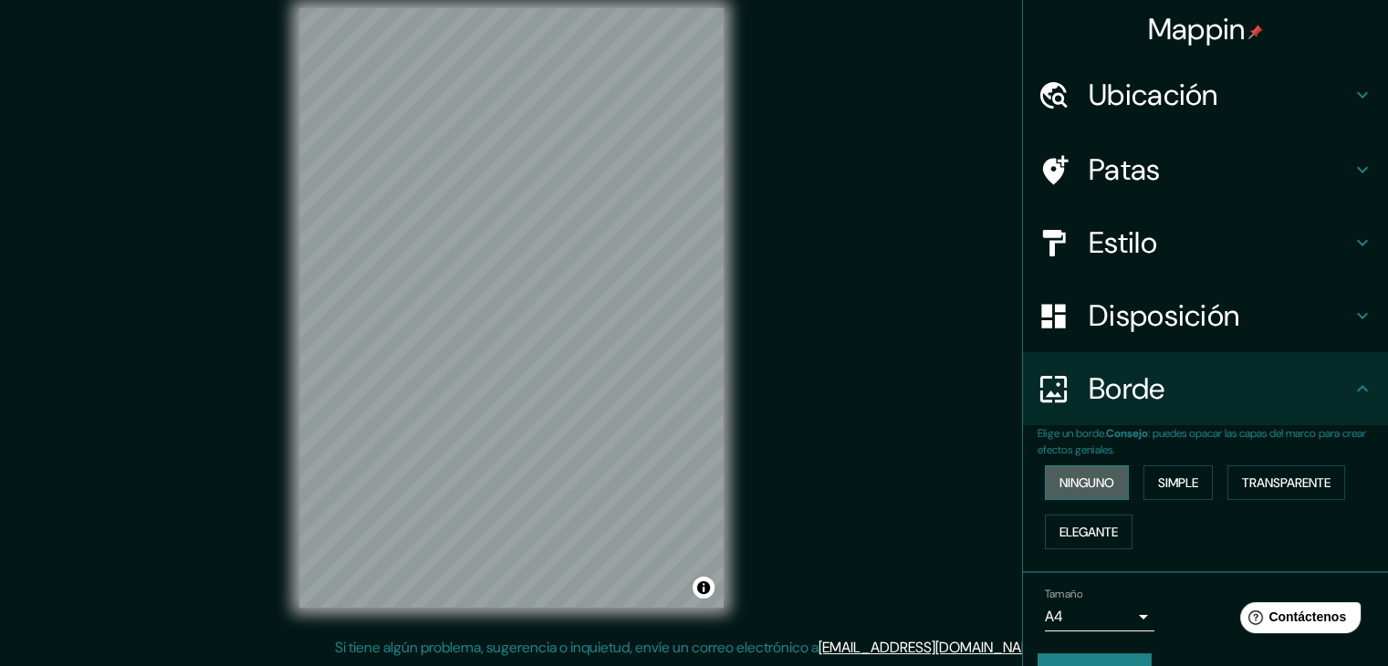
click at [1092, 481] on font "Ninguno" at bounding box center [1087, 483] width 55 height 16
click at [1189, 486] on font "Simple" at bounding box center [1178, 483] width 40 height 16
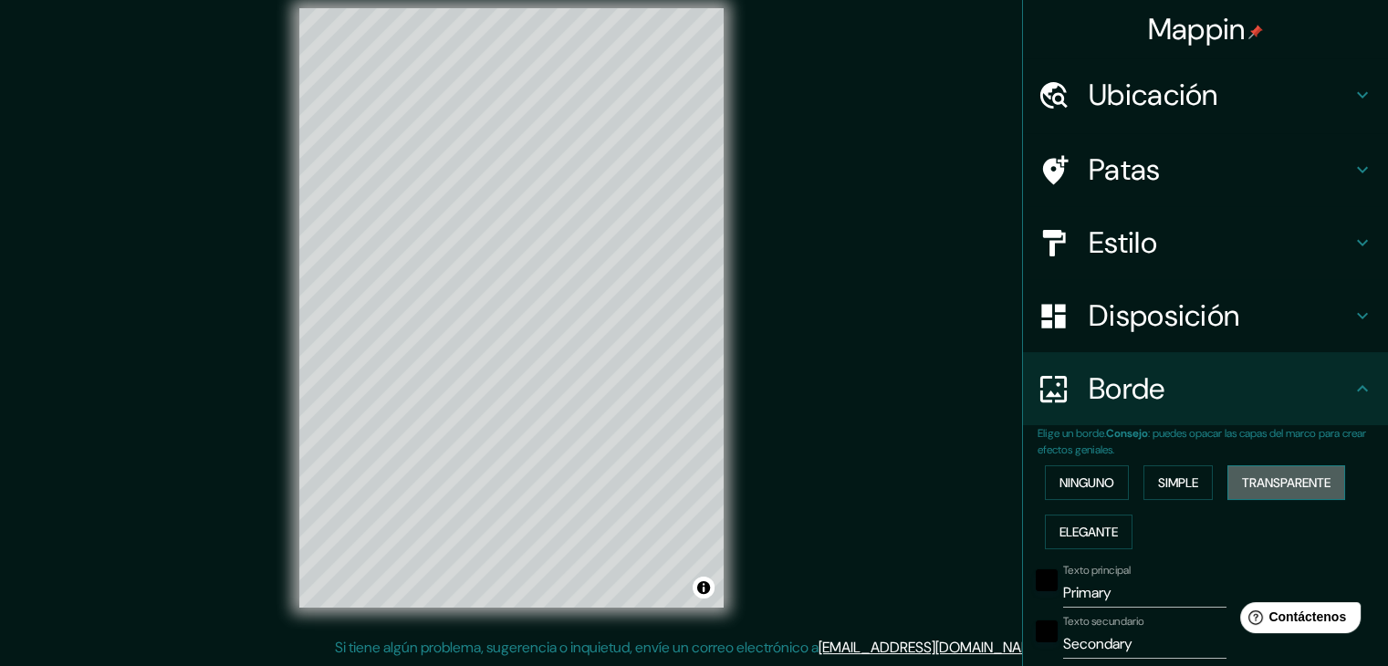
click at [1283, 491] on font "Transparente" at bounding box center [1286, 483] width 89 height 24
click at [1099, 524] on font "Elegante" at bounding box center [1089, 532] width 58 height 16
click at [1112, 475] on button "Ninguno" at bounding box center [1087, 482] width 84 height 35
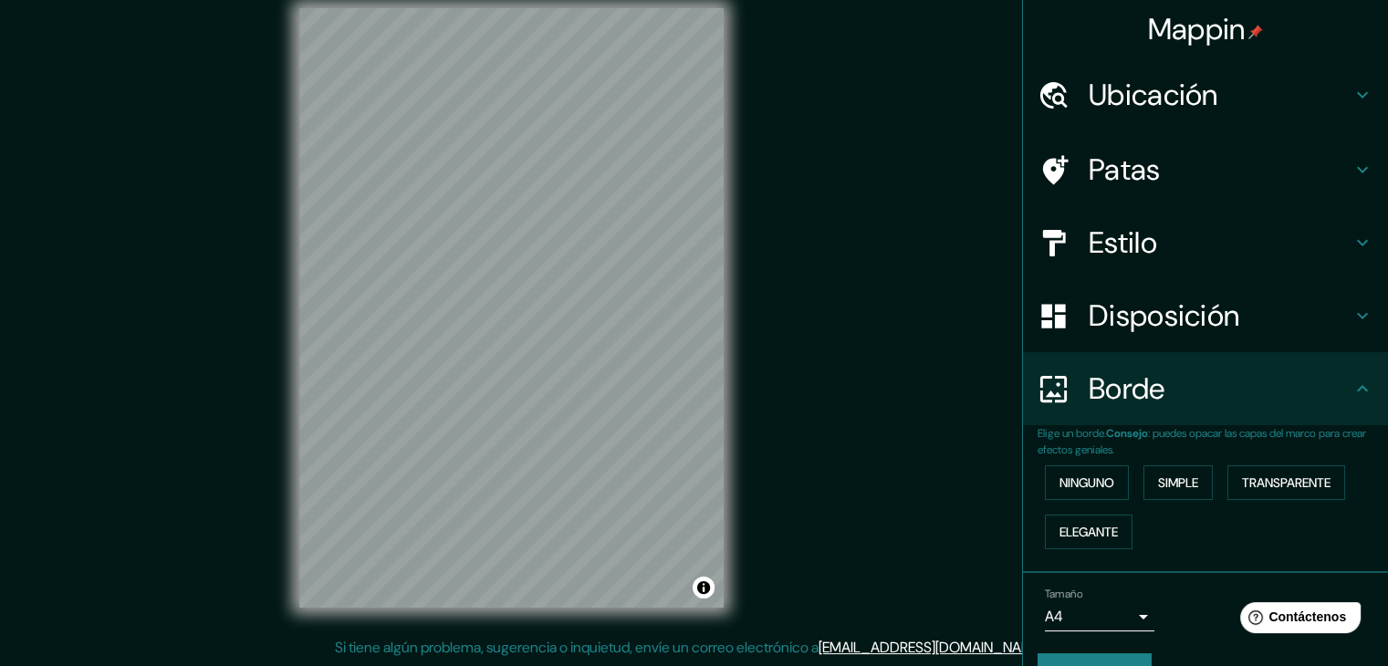
click at [1303, 176] on h4 "Patas" at bounding box center [1220, 169] width 263 height 37
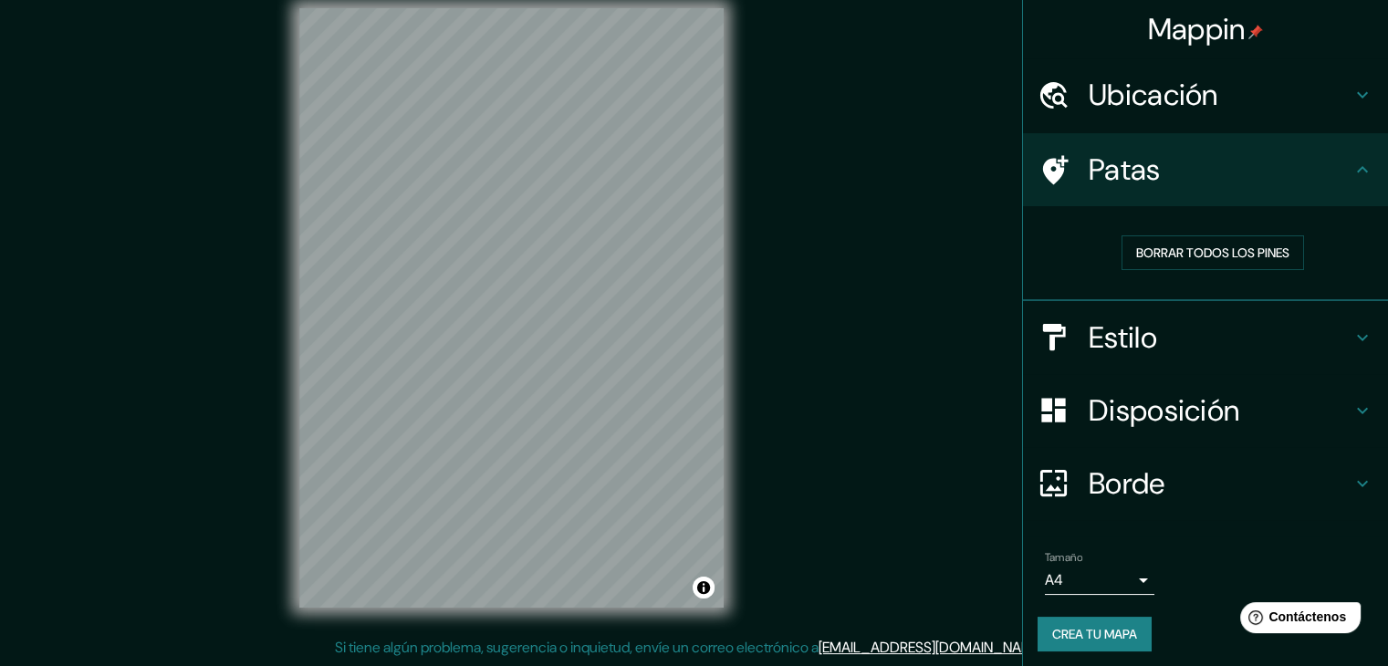
click at [1324, 331] on h4 "Estilo" at bounding box center [1220, 337] width 263 height 37
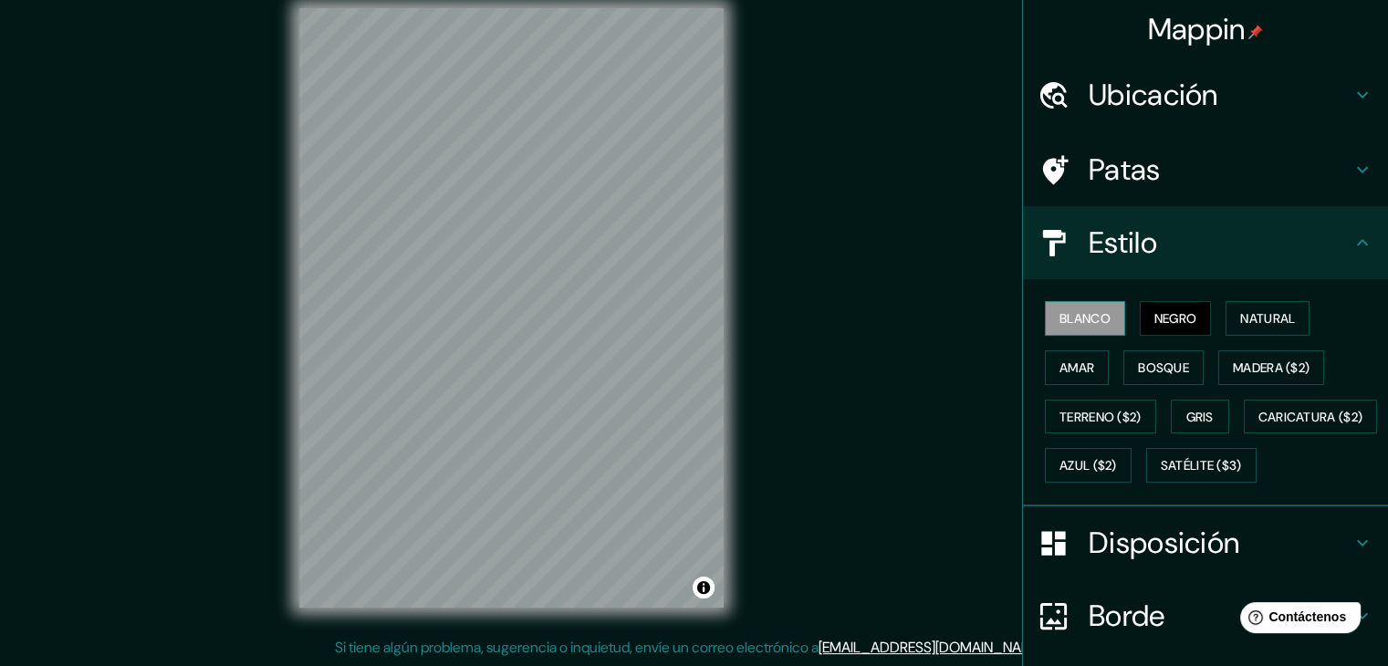
click at [1084, 312] on font "Blanco" at bounding box center [1085, 318] width 51 height 16
click at [1253, 318] on font "Natural" at bounding box center [1267, 318] width 55 height 16
click at [1077, 314] on font "Blanco" at bounding box center [1085, 318] width 51 height 16
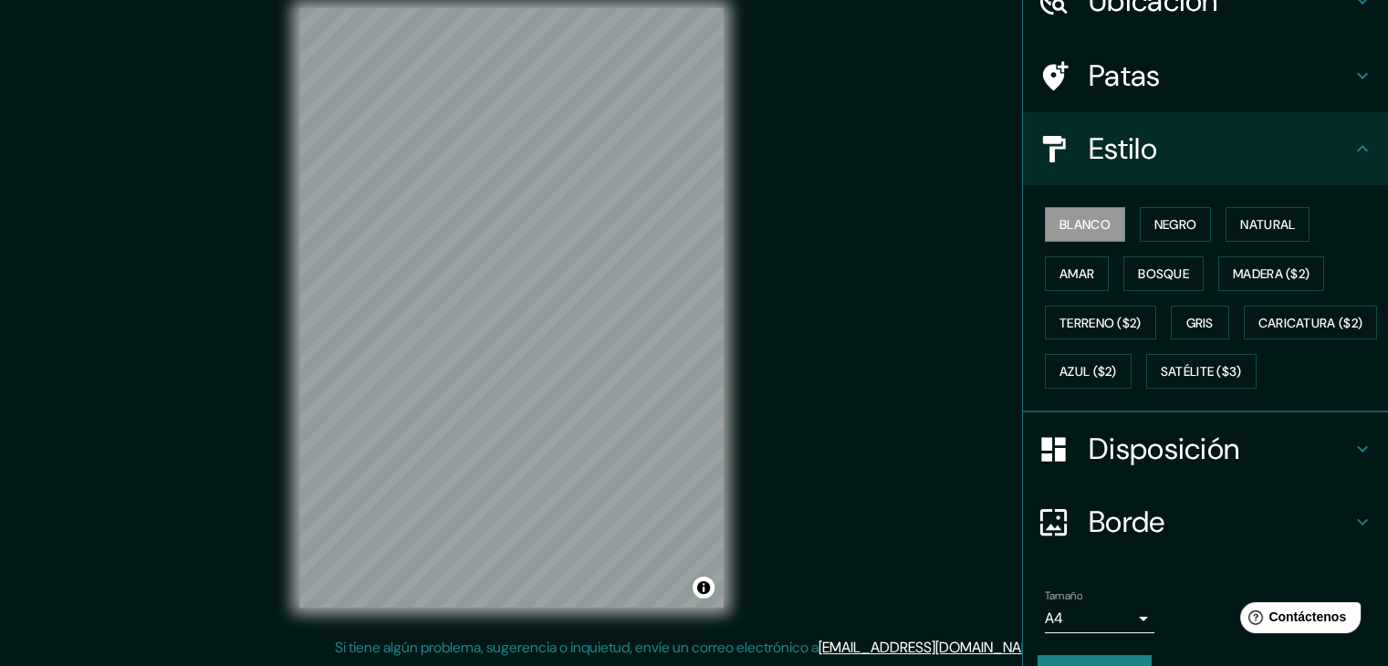
scroll to position [184, 0]
